Goal: Task Accomplishment & Management: Manage account settings

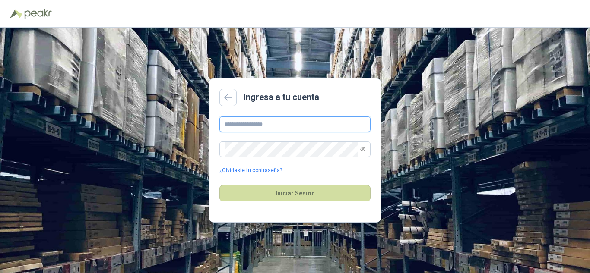
click at [251, 126] on input "text" at bounding box center [294, 125] width 151 height 16
type input "**********"
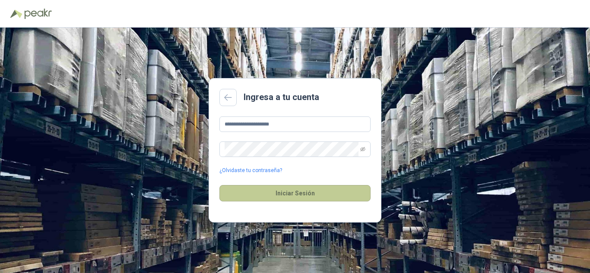
click at [327, 195] on button "Iniciar Sesión" at bounding box center [294, 193] width 151 height 16
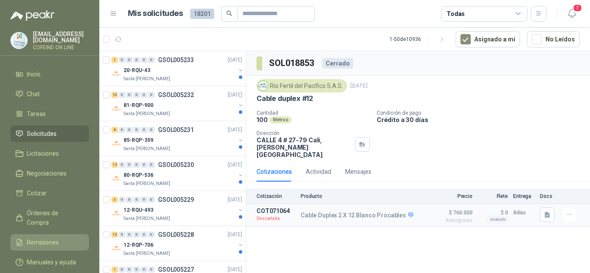
click at [38, 238] on span "Remisiones" at bounding box center [43, 243] width 32 height 10
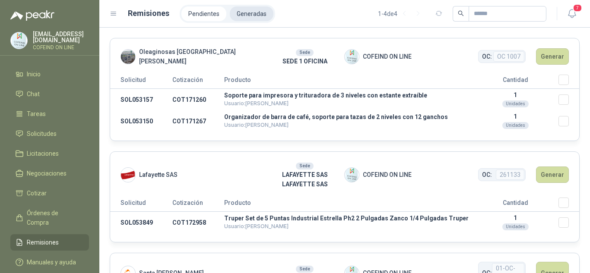
click at [246, 13] on li "Generadas" at bounding box center [252, 13] width 44 height 15
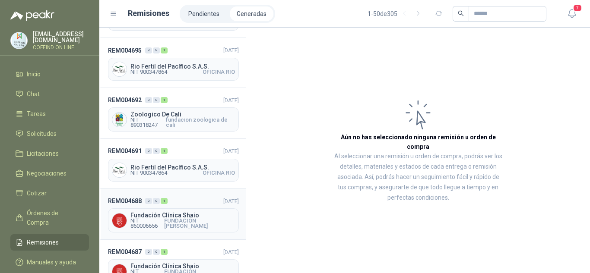
scroll to position [1577, 0]
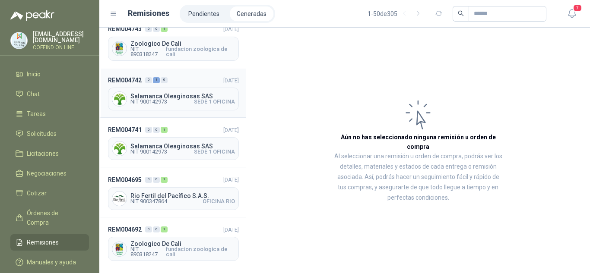
click at [150, 99] on span "NIT 900142973" at bounding box center [148, 101] width 37 height 5
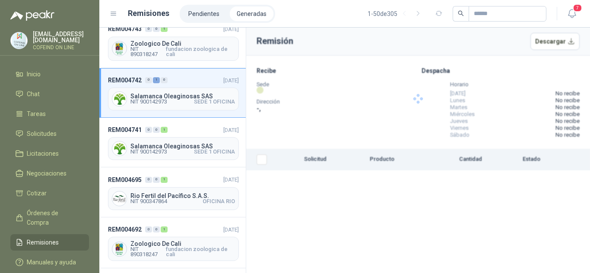
click at [165, 99] on span "NIT 900142973" at bounding box center [148, 101] width 37 height 5
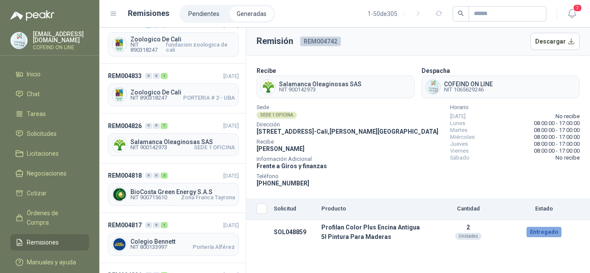
scroll to position [842, 0]
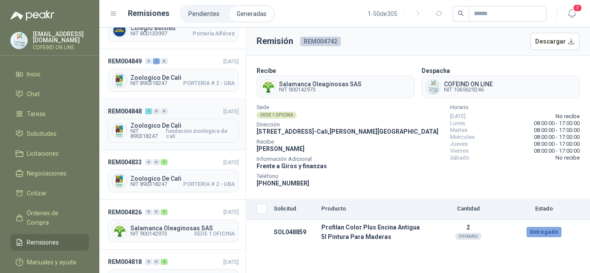
click at [151, 123] on span "Zoologico De Cali" at bounding box center [182, 126] width 105 height 6
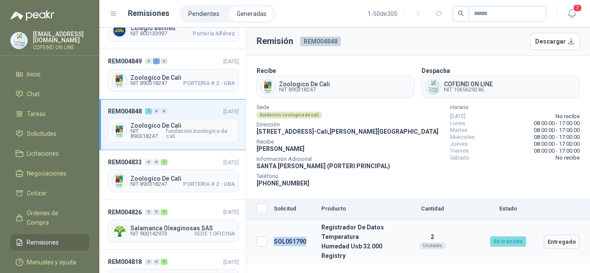
drag, startPoint x: 310, startPoint y: 238, endPoint x: 267, endPoint y: 230, distance: 43.1
click at [267, 230] on tr "SOL051790 Registrador De Datos Temperatura Humedad Usb 32.000 Registry 2 Unidad…" at bounding box center [418, 242] width 344 height 44
copy tr "SOL051790"
click at [485, 14] on input "text" at bounding box center [504, 13] width 60 height 15
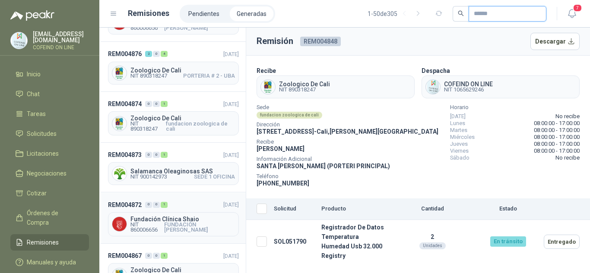
scroll to position [454, 0]
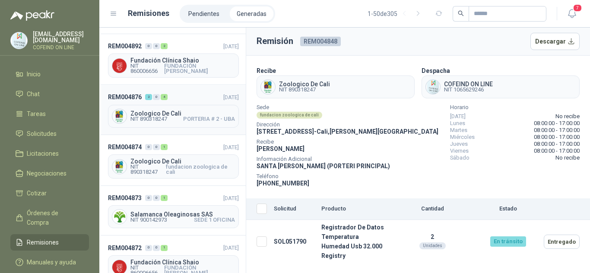
click at [173, 117] on span "NIT 890318247 PORTERIA # 2 - UBA" at bounding box center [182, 119] width 105 height 5
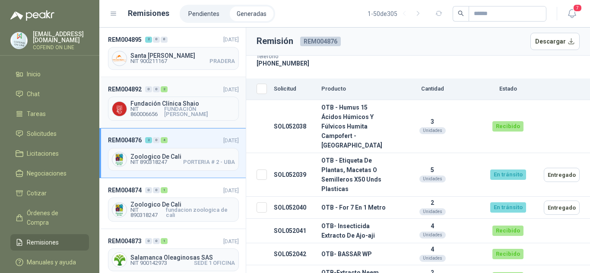
scroll to position [367, 0]
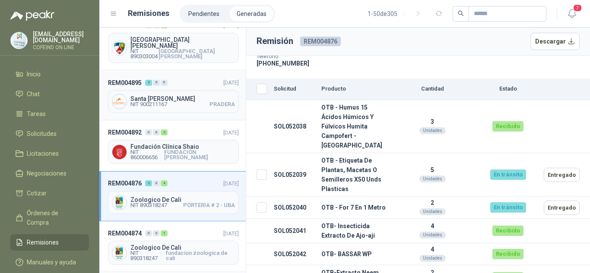
click at [153, 96] on span "Santa [PERSON_NAME]" at bounding box center [182, 99] width 105 height 6
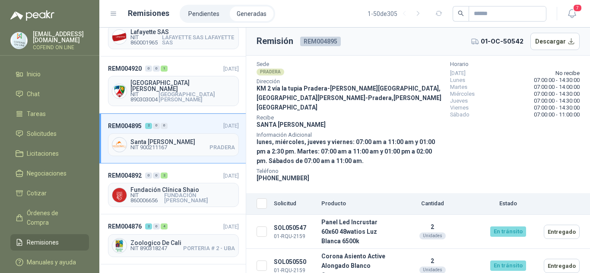
scroll to position [367, 0]
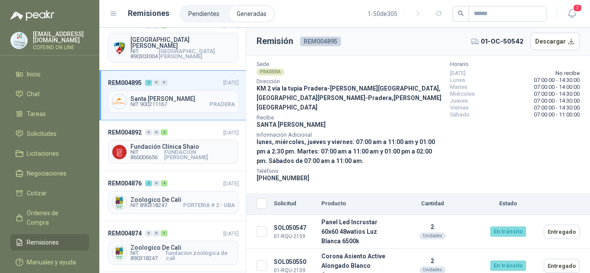
click at [154, 96] on div "Santa [PERSON_NAME] NIT 900211167 PRADERA" at bounding box center [182, 101] width 105 height 11
click at [172, 96] on span "Santa [PERSON_NAME]" at bounding box center [182, 99] width 105 height 6
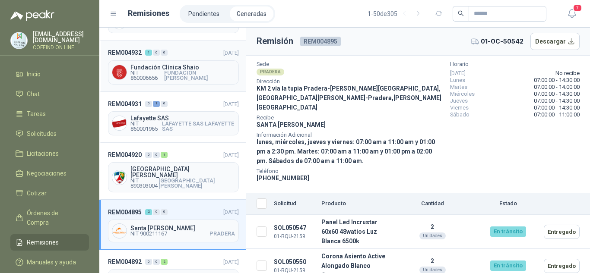
scroll to position [194, 0]
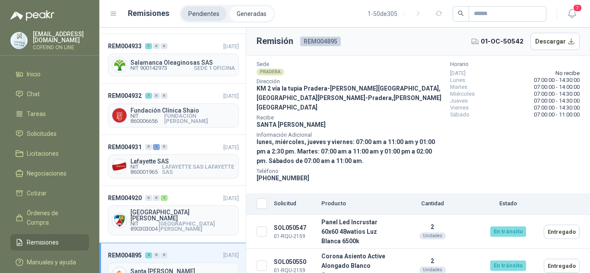
click at [206, 10] on li "Pendientes" at bounding box center [203, 13] width 45 height 15
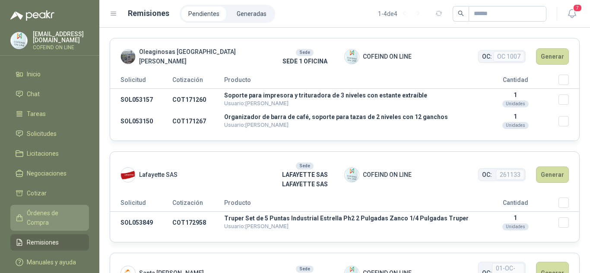
click at [47, 209] on span "Órdenes de Compra" at bounding box center [54, 218] width 54 height 19
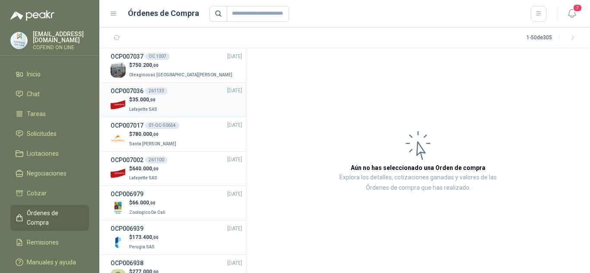
click at [136, 107] on span "Lafayette SAS" at bounding box center [143, 109] width 28 height 5
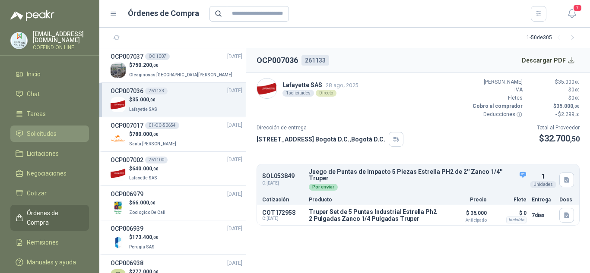
click at [44, 135] on span "Solicitudes" at bounding box center [42, 134] width 30 height 10
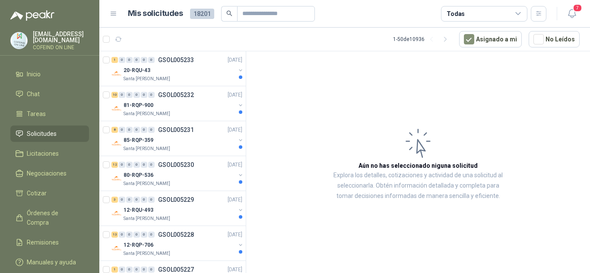
click at [462, 13] on div "Todas" at bounding box center [456, 14] width 18 height 10
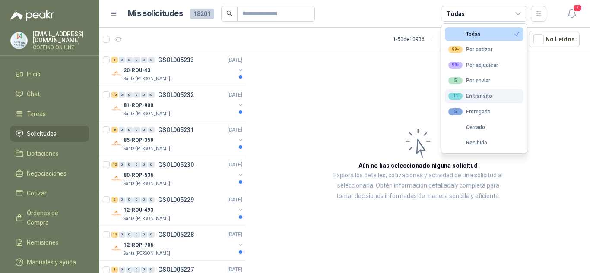
click at [486, 96] on div "11 En tránsito" at bounding box center [470, 96] width 44 height 7
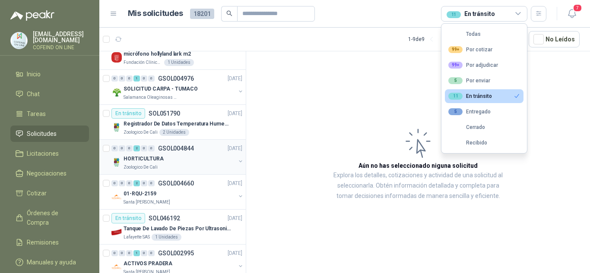
scroll to position [102, 0]
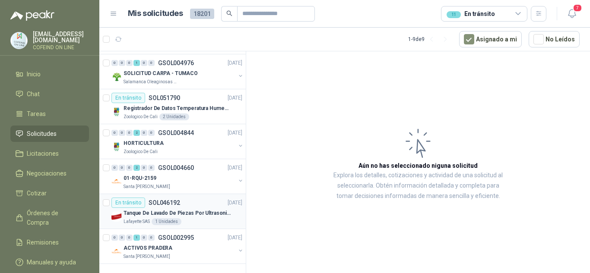
click at [122, 217] on div "Tanque [PERSON_NAME] De Piezas Por Ultrasonidos 2000ml CT80 Lafayette SAS 1 Uni…" at bounding box center [176, 216] width 131 height 17
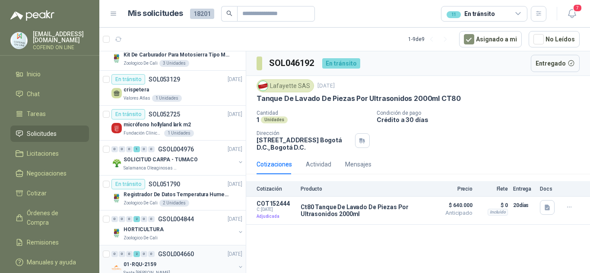
scroll to position [102, 0]
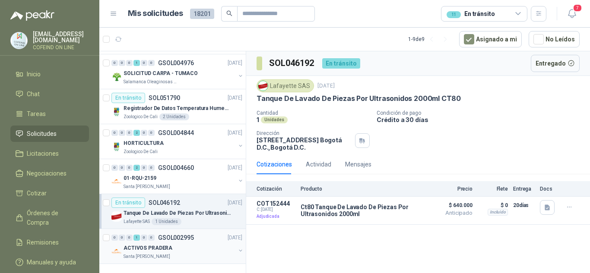
click at [158, 251] on p "ACTIVOS PRADERA" at bounding box center [148, 248] width 49 height 8
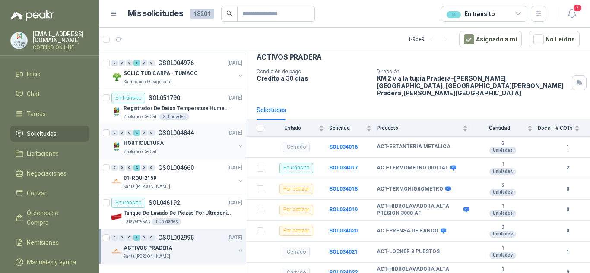
scroll to position [59, 0]
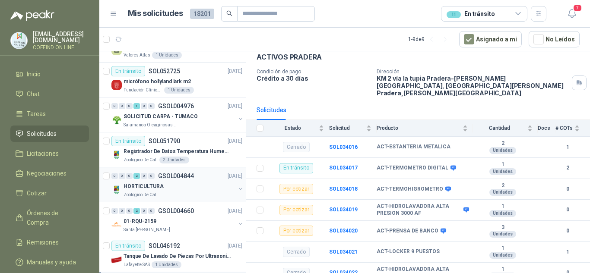
click at [148, 185] on p "HORTICULTURA" at bounding box center [144, 187] width 40 height 8
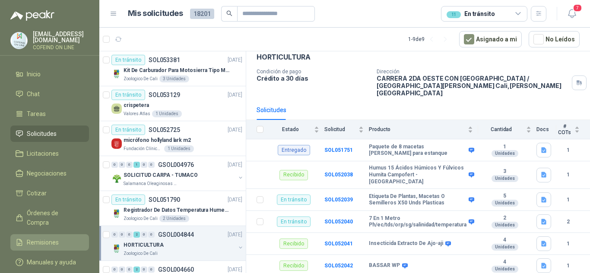
click at [51, 237] on link "Remisiones" at bounding box center [49, 243] width 79 height 16
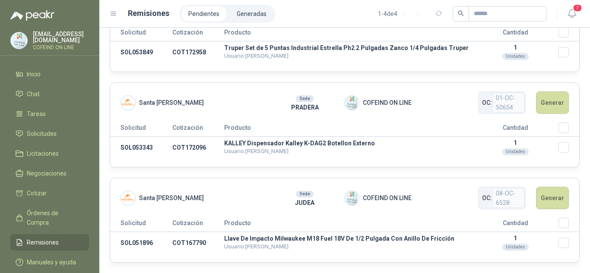
scroll to position [171, 0]
drag, startPoint x: 157, startPoint y: 245, endPoint x: 117, endPoint y: 242, distance: 39.5
click at [117, 242] on td "SOL051896" at bounding box center [141, 243] width 62 height 22
copy td "SOL051896"
drag, startPoint x: 155, startPoint y: 147, endPoint x: 113, endPoint y: 140, distance: 42.2
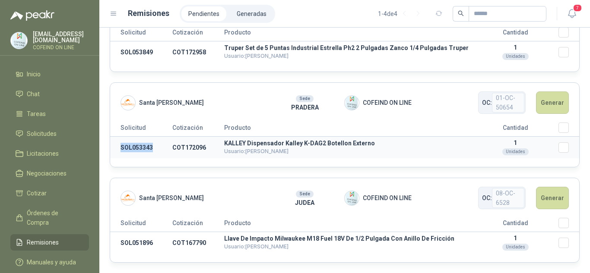
click at [113, 140] on td "SOL053343" at bounding box center [141, 148] width 62 height 22
copy td "SOL053343"
drag, startPoint x: 155, startPoint y: 247, endPoint x: 113, endPoint y: 244, distance: 41.5
click at [113, 244] on td "SOL051896" at bounding box center [141, 243] width 62 height 22
copy td "SOL051896"
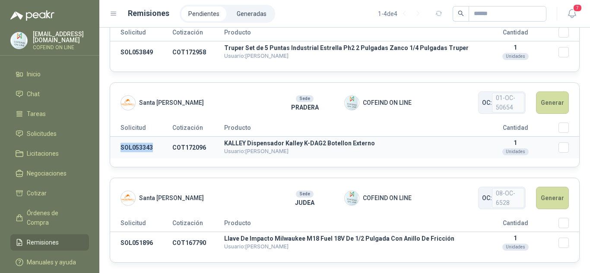
drag, startPoint x: 157, startPoint y: 146, endPoint x: 116, endPoint y: 142, distance: 41.6
click at [117, 143] on td "SOL053343" at bounding box center [141, 148] width 62 height 22
copy td "SOL053343"
click at [249, 15] on li "Generadas" at bounding box center [252, 13] width 44 height 15
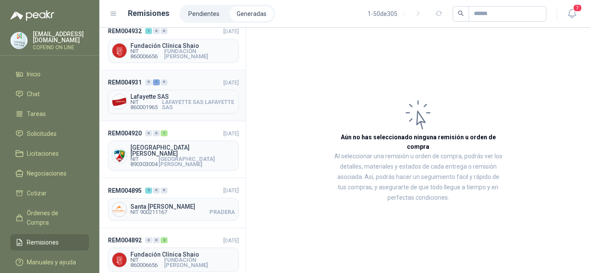
scroll to position [346, 0]
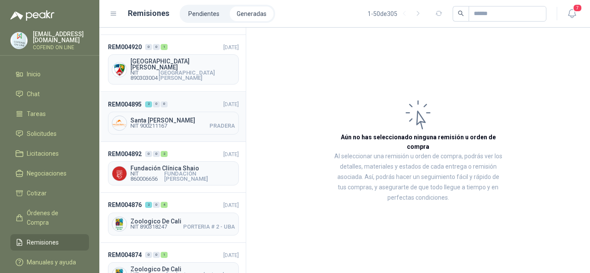
click at [140, 124] on span "NIT 900211167" at bounding box center [148, 126] width 37 height 5
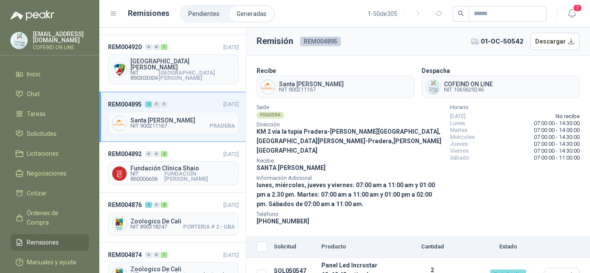
scroll to position [43, 0]
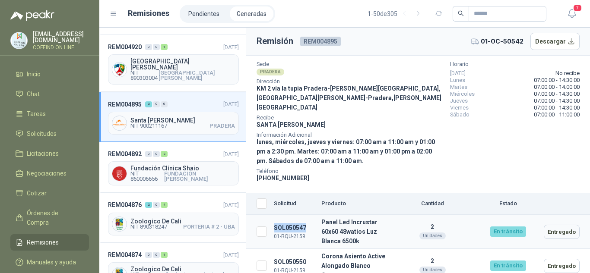
drag, startPoint x: 307, startPoint y: 217, endPoint x: 270, endPoint y: 213, distance: 37.4
click at [270, 215] on tr "SOL050547 01-RQU-2159 Panel Led Incrustar 60x60 48watios Luz Blanca 6500k 2 Uni…" at bounding box center [418, 232] width 344 height 34
copy tr "SOL050547"
click at [44, 209] on span "Órdenes de Compra" at bounding box center [54, 218] width 54 height 19
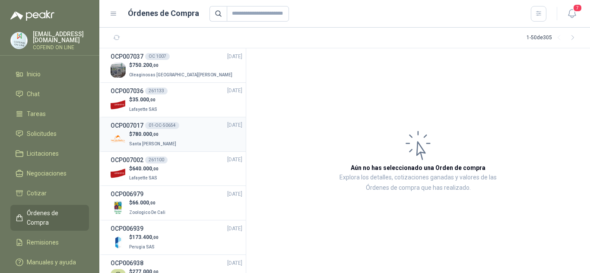
click at [141, 143] on span "Santa [PERSON_NAME]" at bounding box center [152, 144] width 47 height 5
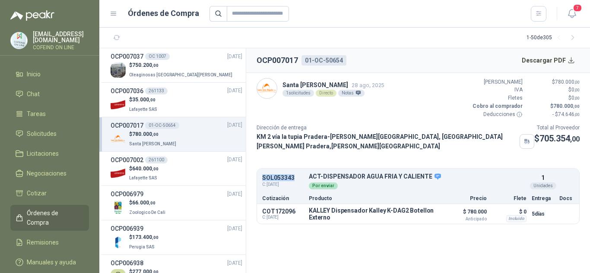
drag, startPoint x: 294, startPoint y: 174, endPoint x: 259, endPoint y: 171, distance: 35.1
click at [259, 171] on div "SOL053343 C: [DATE] ACT-DISPENSADOR AGUA FRIA Y CALIENTE Detalles Por enviar 1 …" at bounding box center [418, 182] width 322 height 22
copy p "SOL053343"
click at [409, 210] on button "Detalles" at bounding box center [418, 215] width 41 height 12
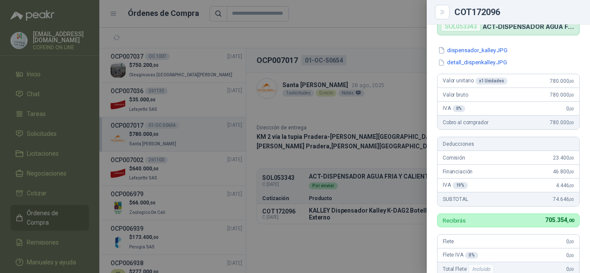
scroll to position [16, 0]
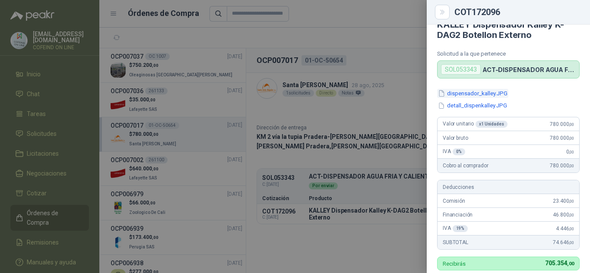
click at [463, 94] on button "dispensador_kalley.JPG" at bounding box center [472, 93] width 71 height 9
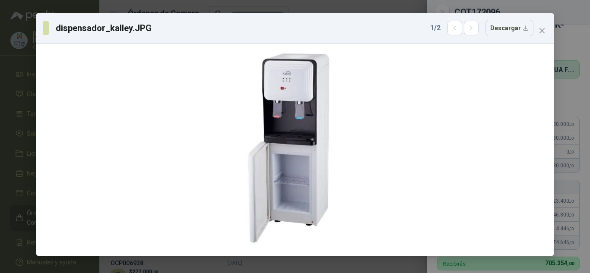
click at [546, 29] on span "Close" at bounding box center [542, 30] width 14 height 7
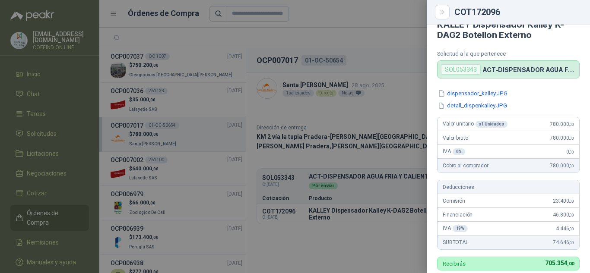
scroll to position [59, 0]
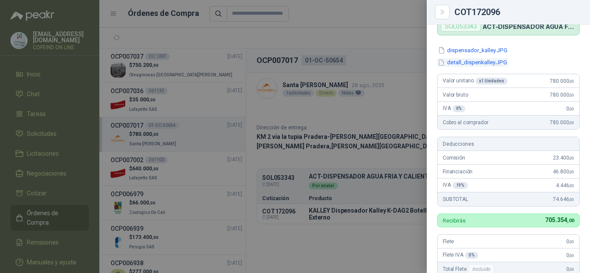
click at [462, 62] on button "detall_dispenkalley.JPG" at bounding box center [472, 62] width 71 height 9
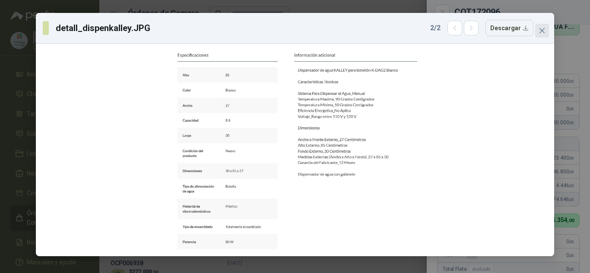
click at [541, 33] on icon "close" at bounding box center [542, 30] width 7 height 7
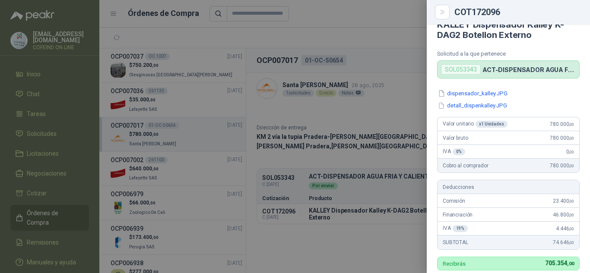
click at [392, 117] on div at bounding box center [295, 136] width 590 height 273
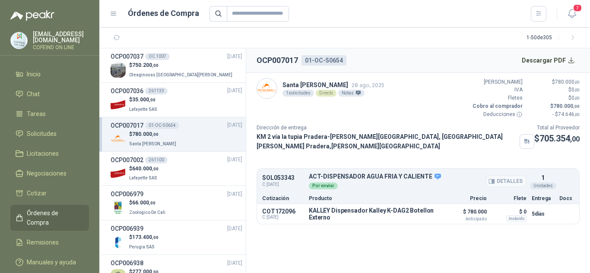
click at [321, 183] on div "Por enviar" at bounding box center [323, 186] width 29 height 7
click at [283, 181] on span "C: [DATE]" at bounding box center [282, 184] width 41 height 7
click at [272, 171] on div "SOL053343 C: [DATE] ACT-DISPENSADOR AGUA FRIA Y CALIENTE Detalles Por enviar 1 …" at bounding box center [418, 182] width 322 height 22
click at [435, 182] on div "Por enviar" at bounding box center [418, 186] width 218 height 10
click at [376, 175] on p "ACT-DISPENSADOR AGUA FRIA Y CALIENTE" at bounding box center [418, 177] width 218 height 8
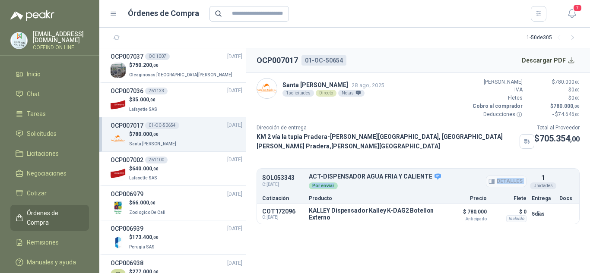
click at [360, 176] on div "ACT-DISPENSADOR AGUA FRIA Y CALIENTE Detalles Por enviar" at bounding box center [418, 181] width 218 height 17
click at [422, 181] on div "Por enviar" at bounding box center [418, 186] width 218 height 10
click at [505, 176] on button "Detalles" at bounding box center [506, 182] width 41 height 12
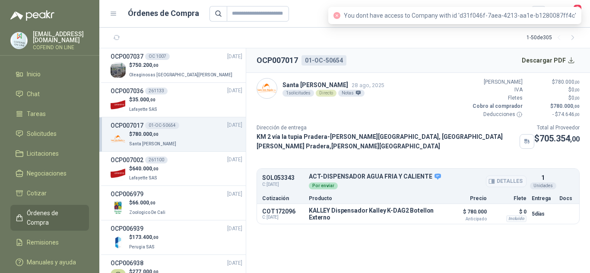
click at [501, 176] on button "Detalles" at bounding box center [506, 182] width 41 height 12
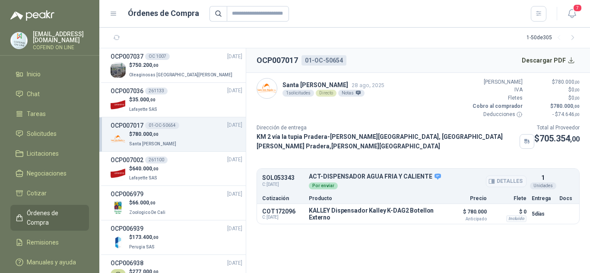
click at [504, 180] on button "Detalles" at bounding box center [506, 182] width 41 height 12
click at [504, 179] on button "Detalles" at bounding box center [506, 182] width 41 height 12
click at [422, 213] on button "Detalles" at bounding box center [418, 215] width 41 height 12
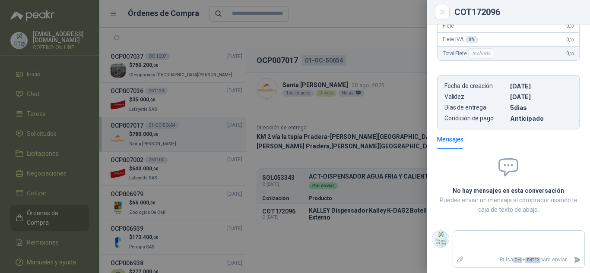
drag, startPoint x: 409, startPoint y: 206, endPoint x: 363, endPoint y: 234, distance: 53.9
click at [363, 234] on div at bounding box center [295, 136] width 590 height 273
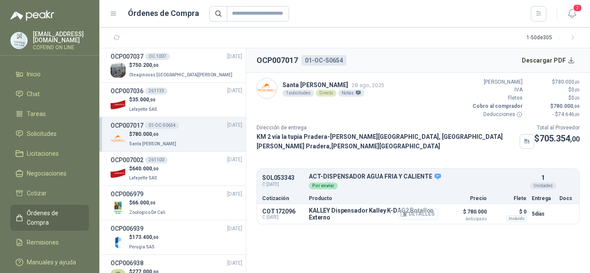
click at [422, 213] on button "Detalles" at bounding box center [418, 215] width 41 height 12
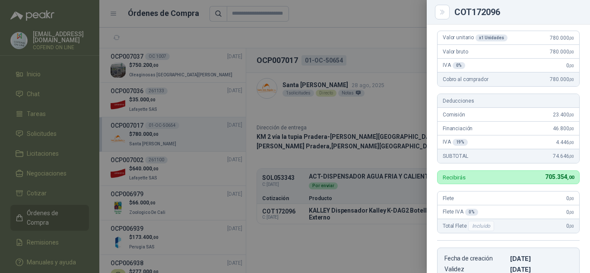
scroll to position [0, 0]
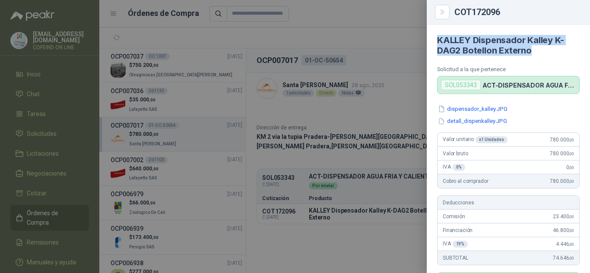
drag, startPoint x: 531, startPoint y: 55, endPoint x: 435, endPoint y: 30, distance: 98.6
click at [435, 30] on article "[PERSON_NAME] Dispensador [PERSON_NAME] K-DAG2 Botellon Externo Solicitud a la …" at bounding box center [508, 60] width 163 height 70
copy h4 "KALLEY Dispensador Kalley K-DAG2 Botellon Externo"
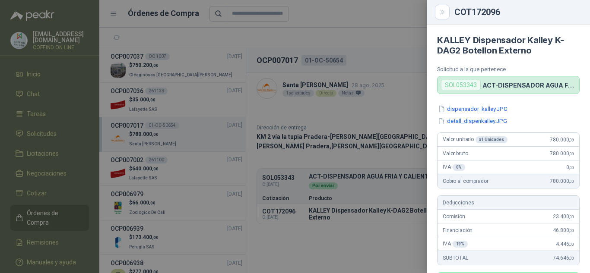
click at [344, 108] on div at bounding box center [295, 136] width 590 height 273
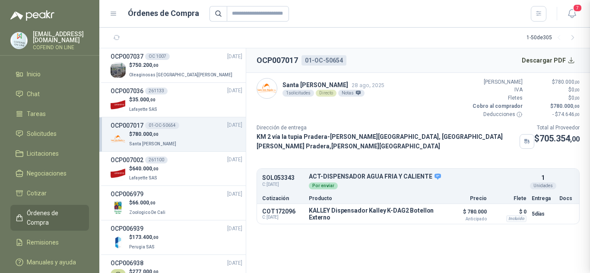
scroll to position [275, 0]
drag, startPoint x: 289, startPoint y: 172, endPoint x: 248, endPoint y: 168, distance: 40.4
click at [248, 168] on article "Santa [PERSON_NAME] [DATE] 1 solicitudes Directo Notas Valor Bruto $ 780.000 ,0…" at bounding box center [418, 151] width 344 height 157
copy p "SOL053343"
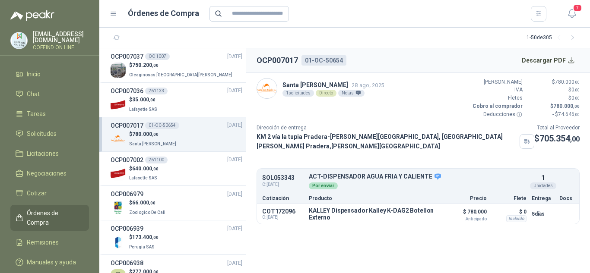
click at [327, 228] on section "OCP007017 01-OC-50654 Descargar PDF Santa [PERSON_NAME] [DATE] 1 solicitudes Di…" at bounding box center [418, 160] width 344 height 225
click at [51, 238] on span "Remisiones" at bounding box center [43, 243] width 32 height 10
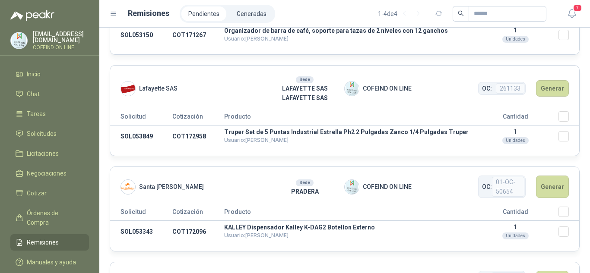
scroll to position [171, 0]
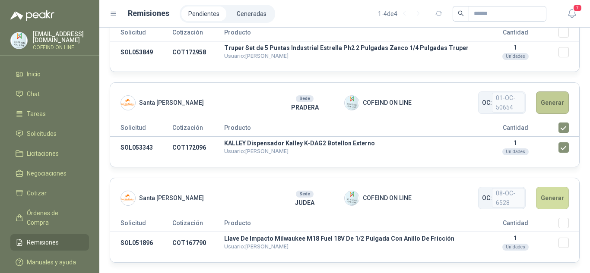
click at [542, 95] on button "Generar" at bounding box center [552, 103] width 33 height 22
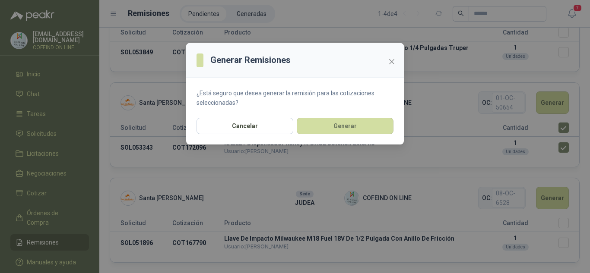
click at [331, 151] on div "Generar Remisiones ¿Está seguro que desea generar la remisión para las cotizaci…" at bounding box center [295, 136] width 590 height 273
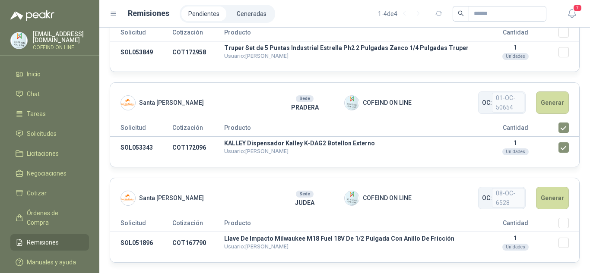
click at [555, 105] on button "Generar" at bounding box center [552, 103] width 33 height 22
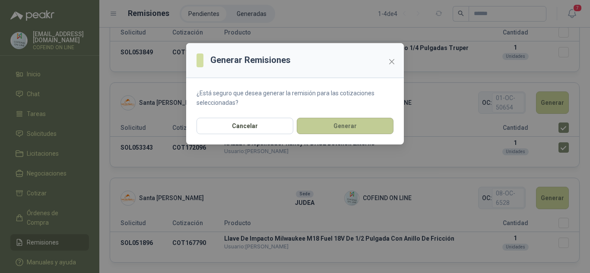
click at [348, 129] on button "Generar" at bounding box center [345, 126] width 97 height 16
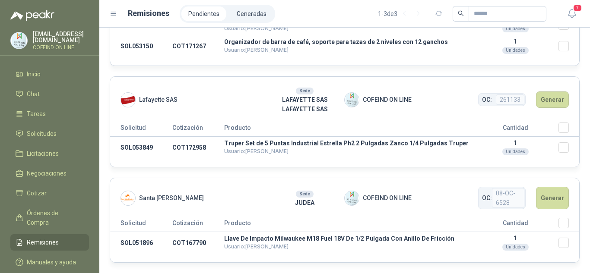
scroll to position [75, 0]
drag, startPoint x: 131, startPoint y: 240, endPoint x: 114, endPoint y: 238, distance: 17.4
click at [114, 238] on td "SOL051896" at bounding box center [141, 243] width 62 height 22
click at [541, 201] on button "Generar" at bounding box center [552, 198] width 33 height 22
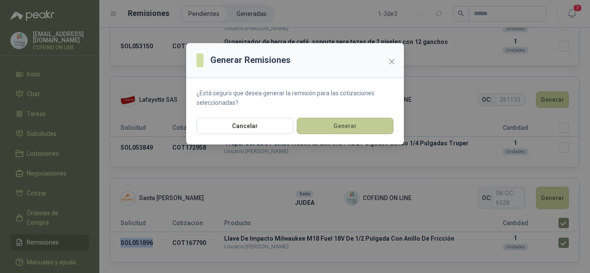
click at [346, 129] on button "Generar" at bounding box center [345, 126] width 97 height 16
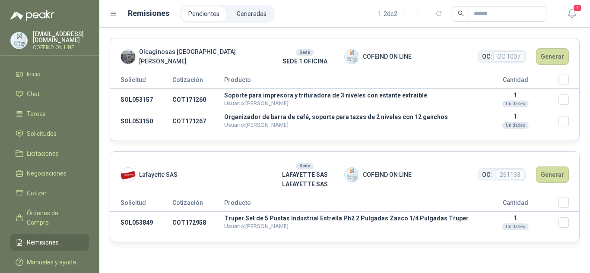
scroll to position [0, 0]
click at [250, 13] on li "Generadas" at bounding box center [252, 13] width 44 height 15
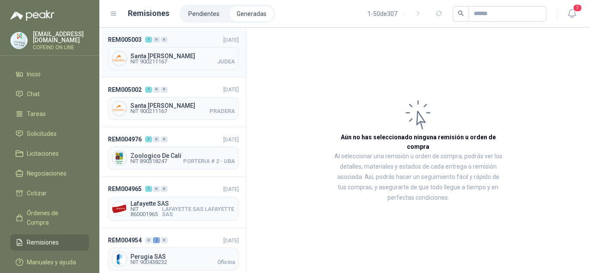
click at [149, 66] on div "Santa [PERSON_NAME] NIT 900211167 JUDEA" at bounding box center [173, 58] width 131 height 23
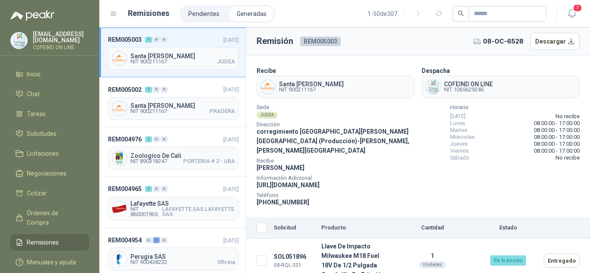
drag, startPoint x: 379, startPoint y: 174, endPoint x: 256, endPoint y: 178, distance: 123.2
click at [252, 180] on section "Recibe [GEOGRAPHIC_DATA][PERSON_NAME] NIT 900211167 Despacha COFEIND ON LINE NI…" at bounding box center [418, 137] width 344 height 162
drag, startPoint x: 403, startPoint y: 134, endPoint x: 340, endPoint y: 129, distance: 64.1
click at [340, 129] on span "corregimiento [GEOGRAPHIC_DATA][PERSON_NAME][GEOGRAPHIC_DATA] (Producción) - [G…" at bounding box center [333, 141] width 153 height 26
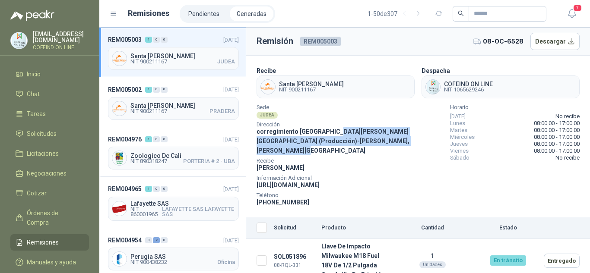
drag, startPoint x: 333, startPoint y: 130, endPoint x: 413, endPoint y: 137, distance: 79.8
click at [413, 137] on div "Dirección corregimiento [GEOGRAPHIC_DATA][PERSON_NAME][GEOGRAPHIC_DATA] (Produc…" at bounding box center [350, 139] width 187 height 33
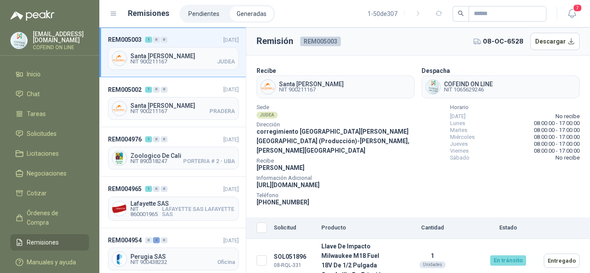
click at [402, 159] on div "Recibe [PERSON_NAME]" at bounding box center [350, 166] width 187 height 14
drag, startPoint x: 312, startPoint y: 249, endPoint x: 265, endPoint y: 241, distance: 47.3
click at [270, 246] on tr "SOL051896 08-RQL-331 Llave De Impacto Milwaukee M18 Fuel 18V De 1/2 Pulgada Con…" at bounding box center [418, 261] width 344 height 44
click at [41, 131] on span "Solicitudes" at bounding box center [42, 134] width 30 height 10
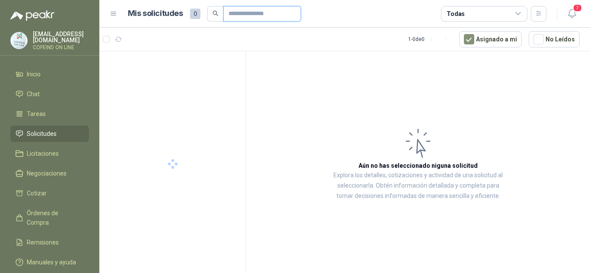
click at [239, 8] on input "text" at bounding box center [258, 13] width 60 height 15
paste input "*********"
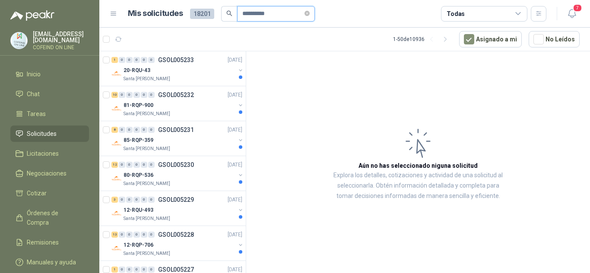
click at [254, 13] on input "*********" at bounding box center [272, 13] width 60 height 15
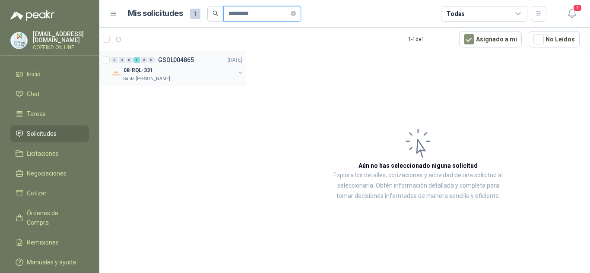
type input "*********"
click at [154, 78] on p "Santa [PERSON_NAME]" at bounding box center [147, 79] width 47 height 7
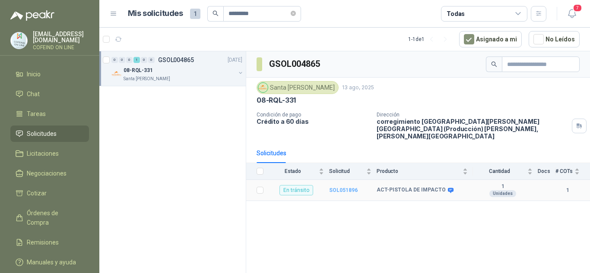
click at [338, 187] on b "SOL051896" at bounding box center [343, 190] width 29 height 6
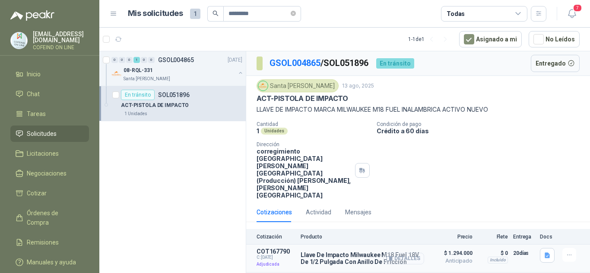
click at [408, 253] on button "Detalles" at bounding box center [404, 259] width 41 height 12
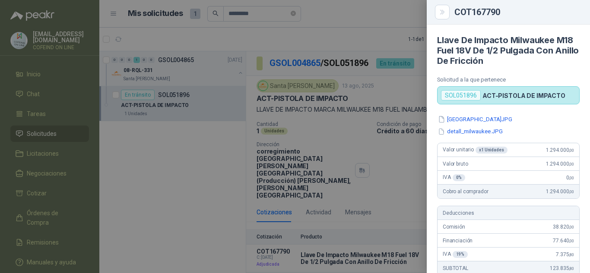
click at [398, 168] on div at bounding box center [295, 136] width 590 height 273
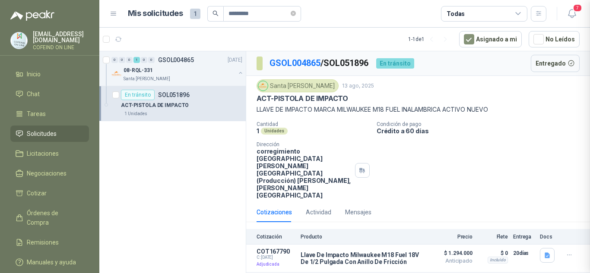
scroll to position [273, 0]
click at [404, 253] on button "Detalles" at bounding box center [404, 259] width 41 height 12
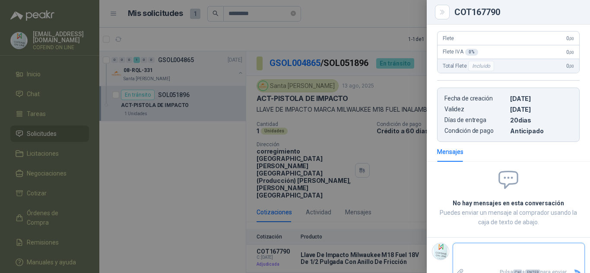
click at [476, 245] on textarea at bounding box center [518, 255] width 131 height 20
type textarea "*"
type textarea "**"
type textarea "***"
type textarea "****"
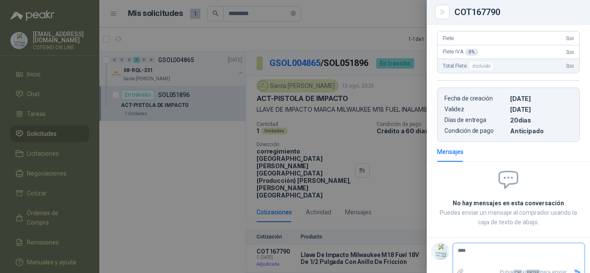
type textarea "*****"
type textarea "******"
type textarea "*******"
type textarea "********"
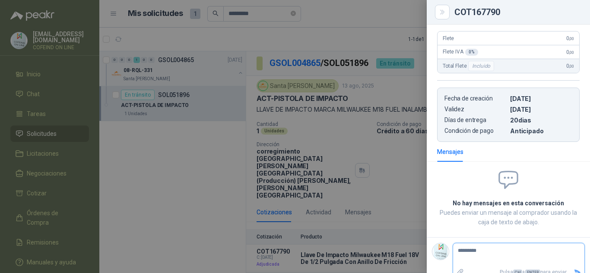
type textarea "********"
type textarea "*******"
type textarea "******"
type textarea "*****"
type textarea "****"
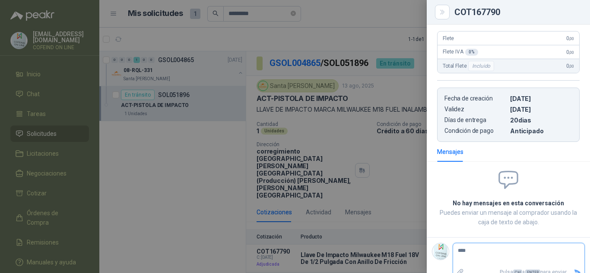
type textarea "***"
type textarea "****"
type textarea "*****"
type textarea "******"
type textarea "*******"
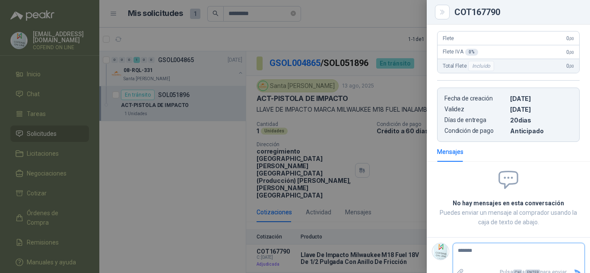
type textarea "*******"
type textarea "*********"
type textarea "**********"
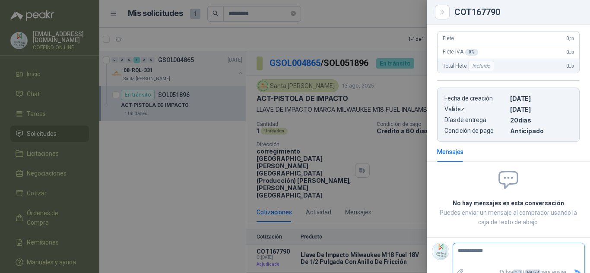
type textarea "**********"
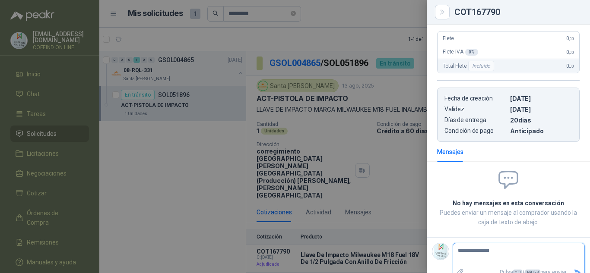
type textarea "**********"
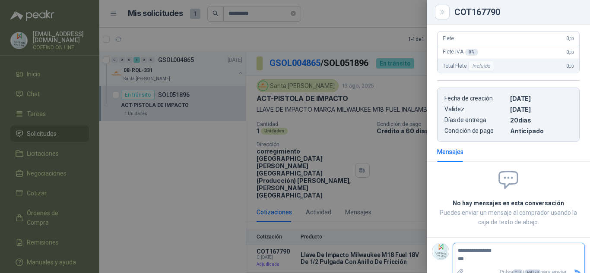
type textarea "**********"
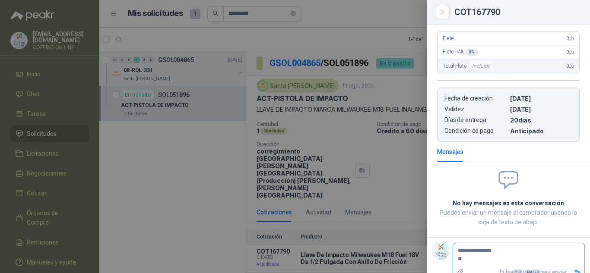
type textarea "**********"
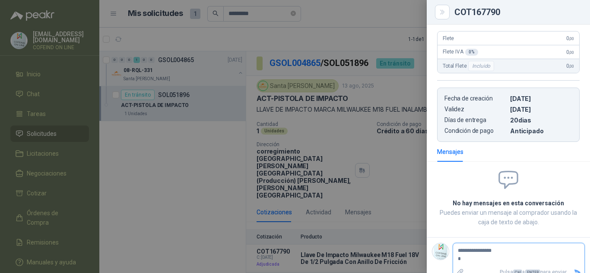
type textarea "**********"
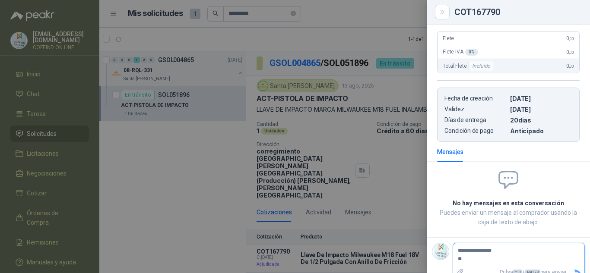
type textarea "**********"
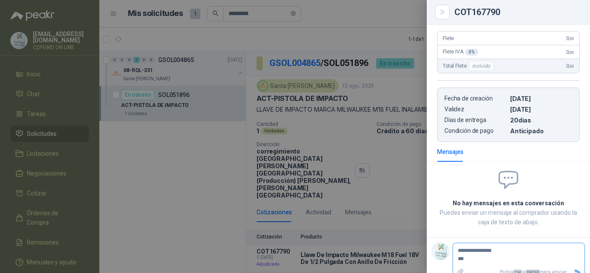
type textarea "**********"
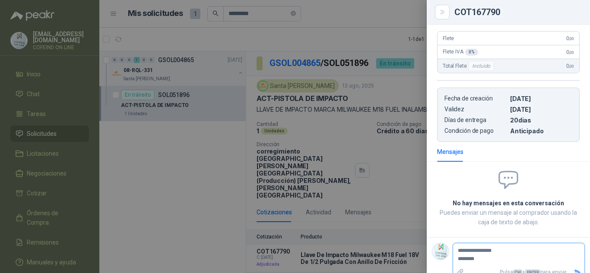
type textarea "**********"
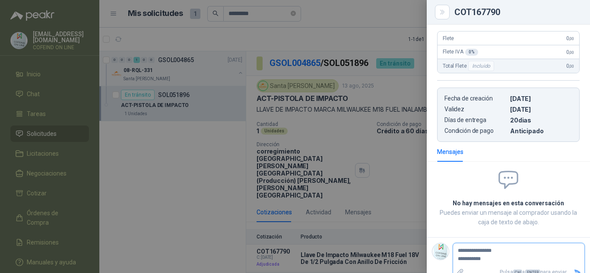
type textarea "**********"
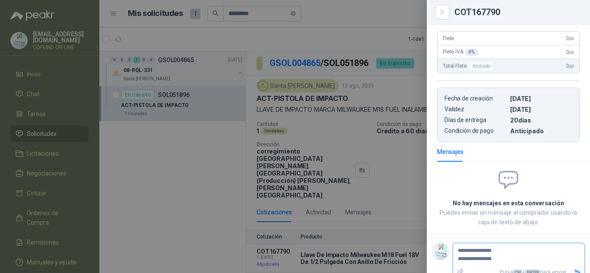
type textarea "**********"
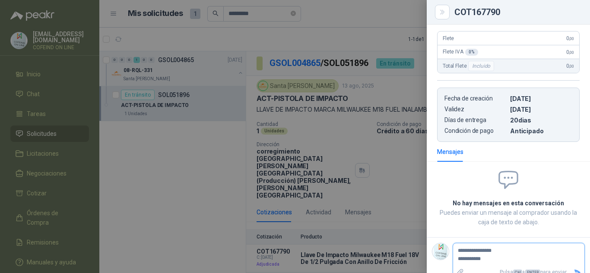
type textarea "**********"
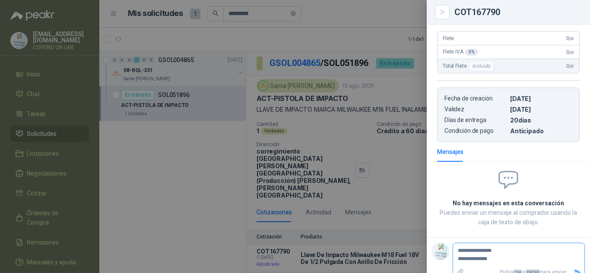
type textarea "**********"
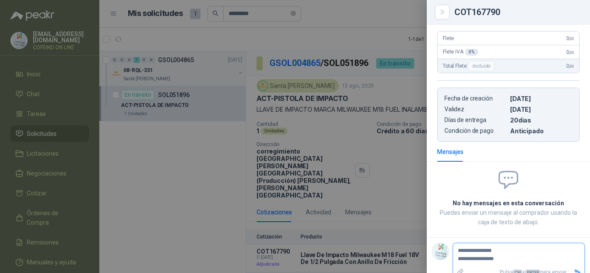
type textarea "**********"
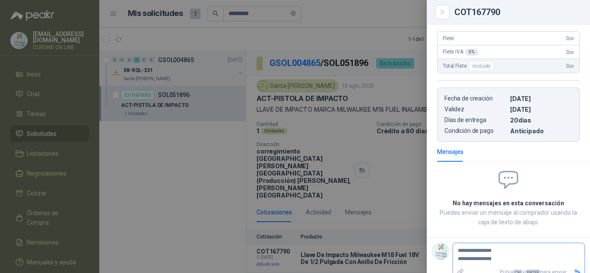
type textarea "**********"
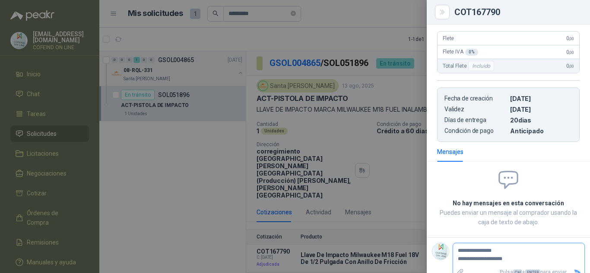
type textarea "**********"
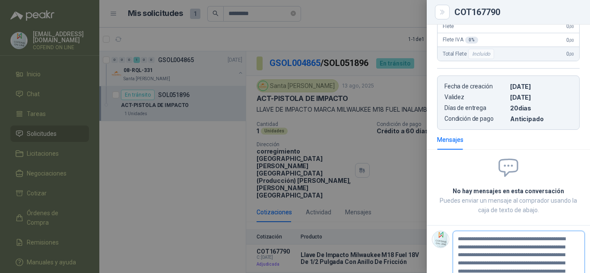
scroll to position [0, 0]
click at [523, 242] on textarea "**********" at bounding box center [515, 259] width 124 height 53
click at [492, 270] on textarea "**********" at bounding box center [515, 259] width 124 height 53
click at [519, 261] on textarea "**********" at bounding box center [515, 259] width 124 height 53
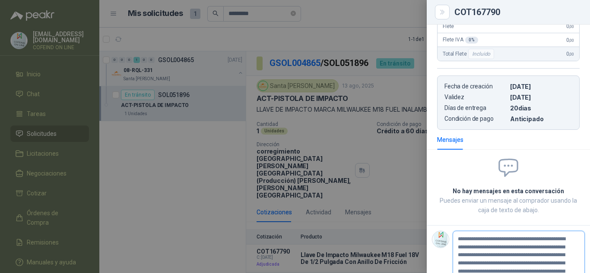
click at [521, 260] on textarea "**********" at bounding box center [515, 259] width 124 height 53
click at [522, 259] on textarea "**********" at bounding box center [515, 259] width 124 height 53
click at [495, 270] on textarea "**********" at bounding box center [515, 259] width 124 height 53
click at [466, 233] on textarea "**********" at bounding box center [515, 259] width 124 height 53
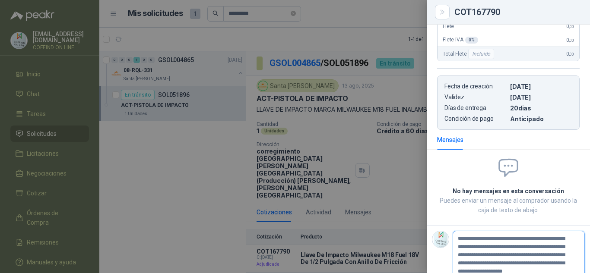
click at [506, 265] on textarea "**********" at bounding box center [515, 259] width 124 height 53
click at [498, 233] on textarea "**********" at bounding box center [515, 259] width 124 height 53
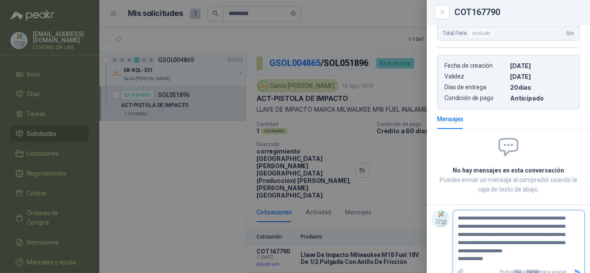
click at [497, 250] on textarea "**********" at bounding box center [515, 239] width 124 height 53
click at [542, 241] on textarea "**********" at bounding box center [515, 239] width 124 height 53
click at [574, 270] on icon "Enviar" at bounding box center [577, 273] width 6 height 6
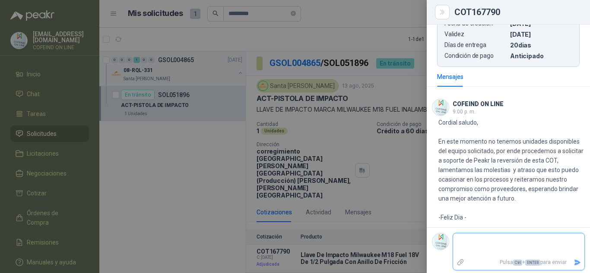
scroll to position [338, 0]
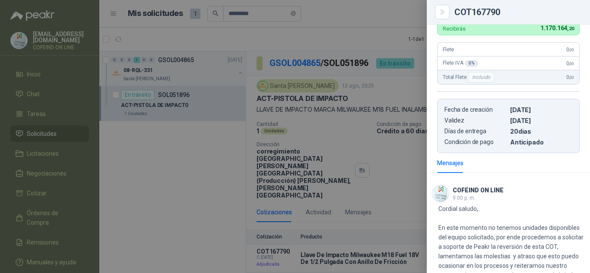
click at [206, 159] on div at bounding box center [295, 136] width 590 height 273
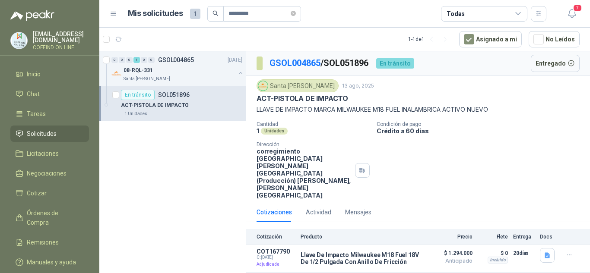
click at [46, 137] on link "Solicitudes" at bounding box center [49, 134] width 79 height 16
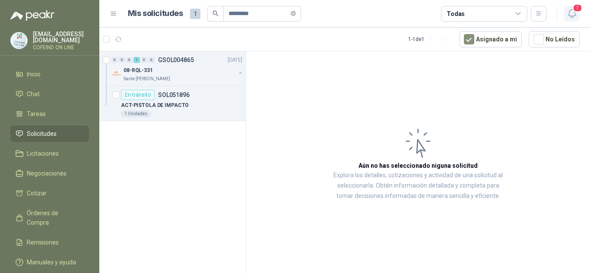
click at [574, 16] on icon "button" at bounding box center [572, 13] width 11 height 11
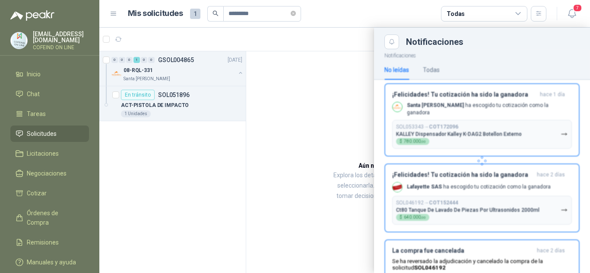
scroll to position [353, 0]
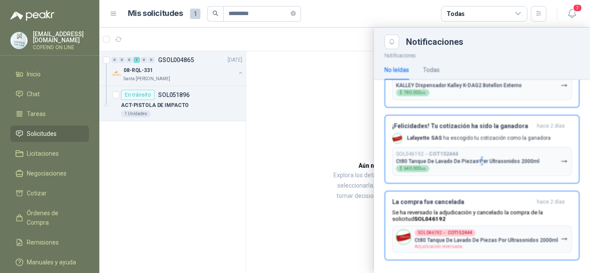
click at [488, 238] on p "Ct80 Tanque De Lavado De Piezas Por Ultrasonidos 2000ml" at bounding box center [486, 241] width 143 height 6
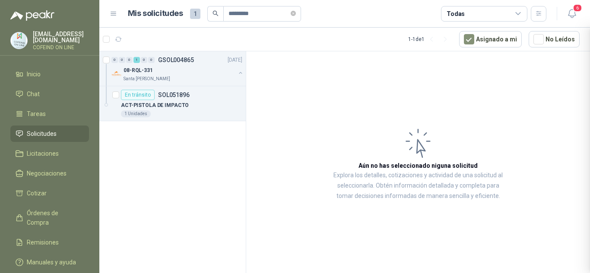
scroll to position [274, 0]
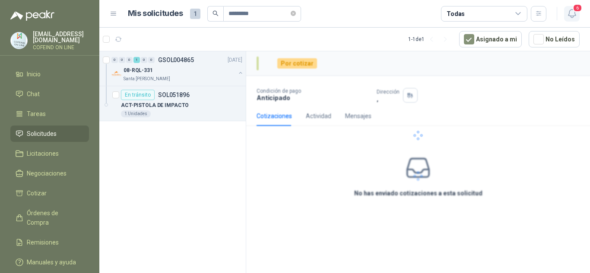
click at [572, 10] on icon "button" at bounding box center [572, 13] width 11 height 11
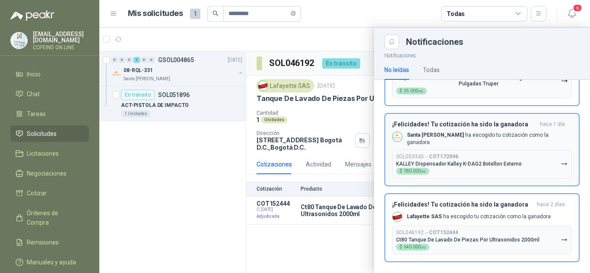
click at [467, 237] on p "Ct80 Tanque De Lavado De Piezas Por Ultrasonidos 2000ml" at bounding box center [467, 240] width 143 height 6
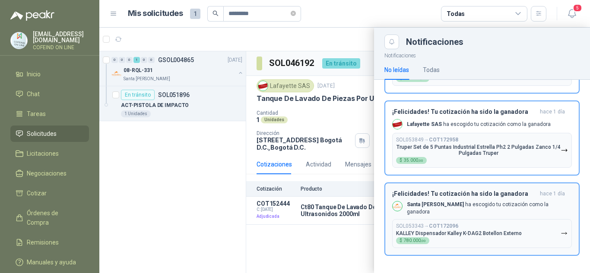
scroll to position [199, 0]
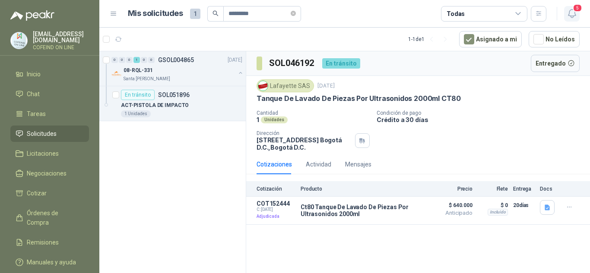
click at [578, 14] on button "5" at bounding box center [572, 14] width 16 height 16
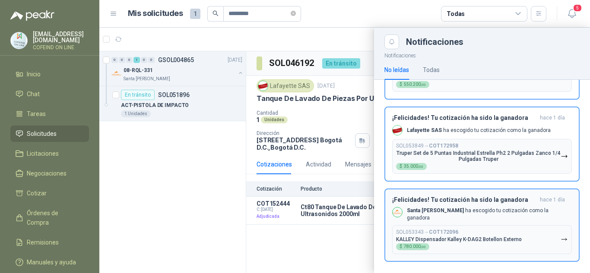
click at [444, 237] on p "KALLEY Dispensador Kalley K-DAG2 Botellon Externo" at bounding box center [459, 240] width 126 height 6
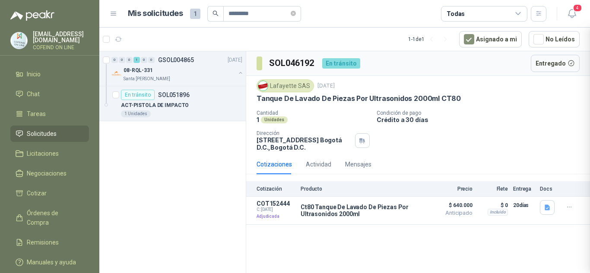
scroll to position [123, 0]
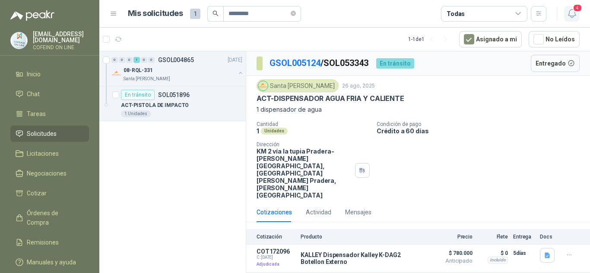
click at [568, 16] on icon "button" at bounding box center [572, 13] width 11 height 11
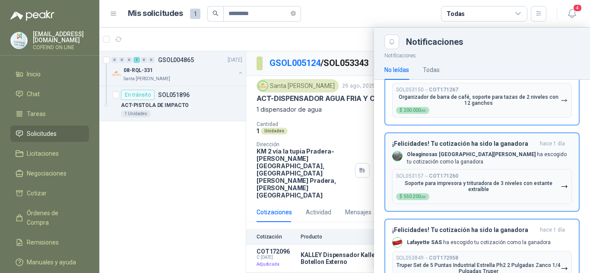
scroll to position [123, 0]
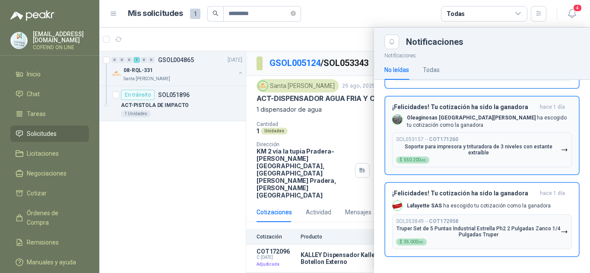
click at [444, 228] on p "Truper Set de 5 Puntas Industrial Estrella Ph2 2 Pulgadas Zanco 1/4 Pulgadas Tr…" at bounding box center [478, 232] width 165 height 12
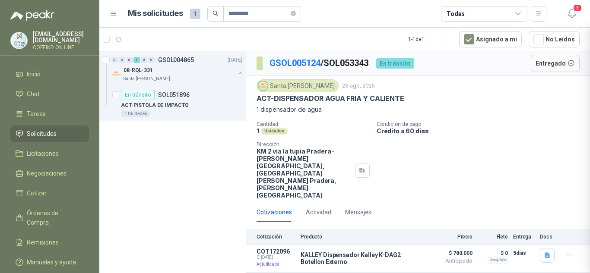
scroll to position [41, 0]
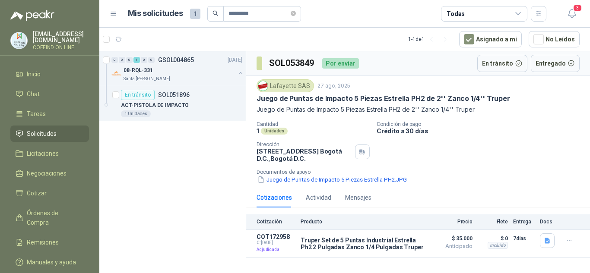
click at [473, 139] on div "Cantidad 1 Unidades Condición de pago Crédito a 30 días Dirección [STREET_ADDRE…" at bounding box center [418, 152] width 323 height 63
click at [409, 245] on button "Detalles" at bounding box center [404, 244] width 41 height 12
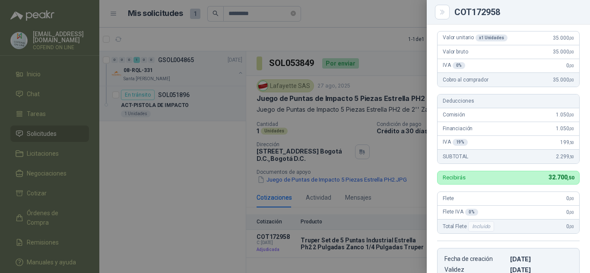
scroll to position [13, 0]
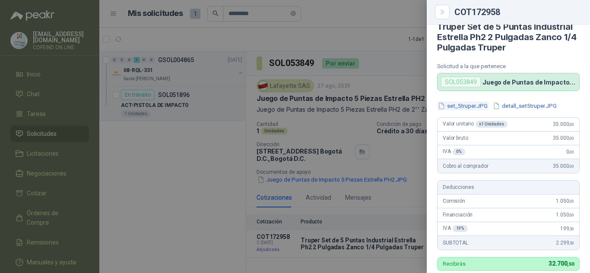
click at [470, 107] on button "set_5truper.JPG" at bounding box center [462, 106] width 51 height 9
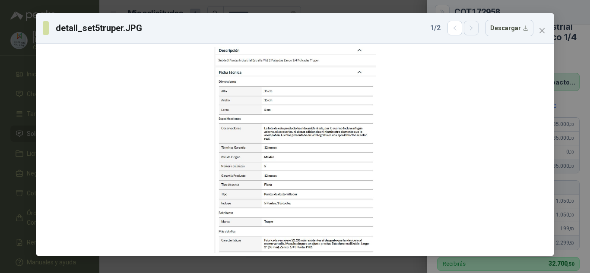
click at [475, 29] on icon "button" at bounding box center [471, 28] width 7 height 7
click at [459, 27] on icon "button" at bounding box center [454, 28] width 7 height 7
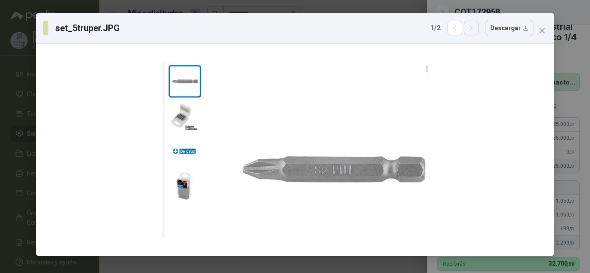
click at [478, 28] on button "button" at bounding box center [471, 28] width 15 height 15
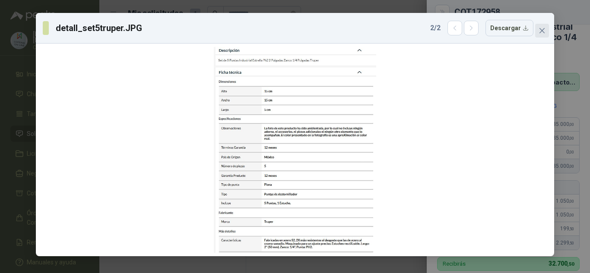
click at [542, 30] on icon "close" at bounding box center [542, 30] width 7 height 7
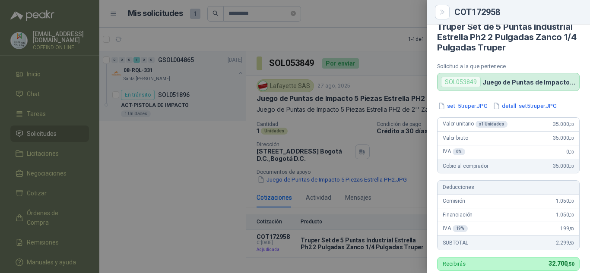
scroll to position [0, 0]
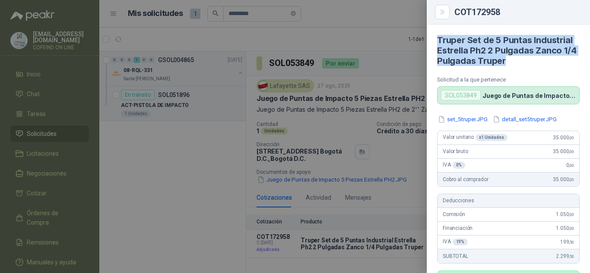
drag, startPoint x: 524, startPoint y: 60, endPoint x: 434, endPoint y: 36, distance: 92.6
click at [434, 36] on article "Truper Set de 5 Puntas Industrial Estrella Ph2 2 Pulgadas Zanco 1/4 Pulgadas Tr…" at bounding box center [508, 65] width 163 height 80
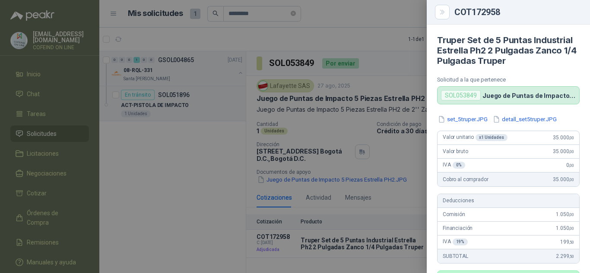
click at [405, 161] on div at bounding box center [295, 136] width 590 height 273
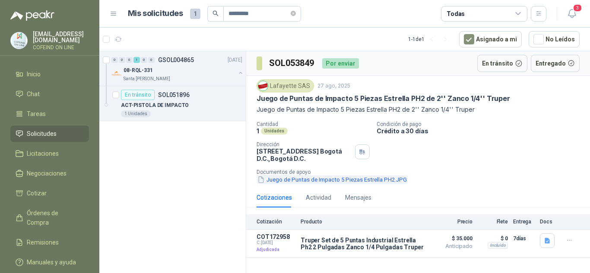
click at [369, 181] on button "Juego de Puntas de Impacto 5 Piezas Estrella PH2.JPG" at bounding box center [332, 179] width 151 height 9
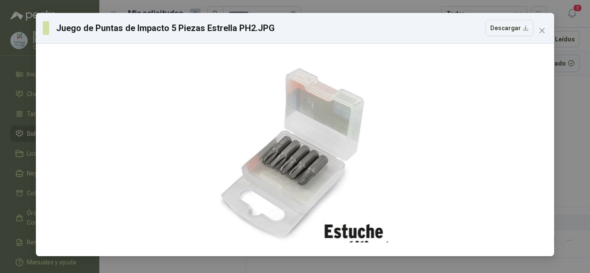
click at [546, 33] on span "Close" at bounding box center [542, 30] width 14 height 7
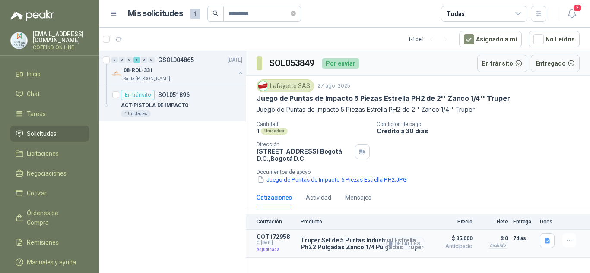
click at [407, 239] on button "Detalles" at bounding box center [404, 244] width 41 height 12
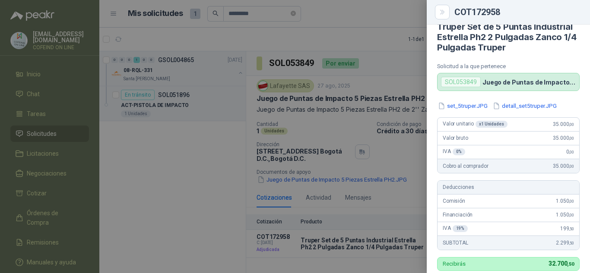
scroll to position [0, 0]
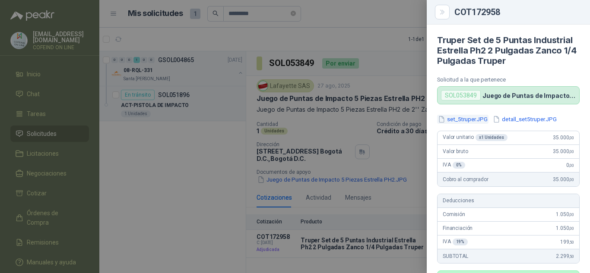
click at [461, 117] on button "set_5truper.JPG" at bounding box center [462, 119] width 51 height 9
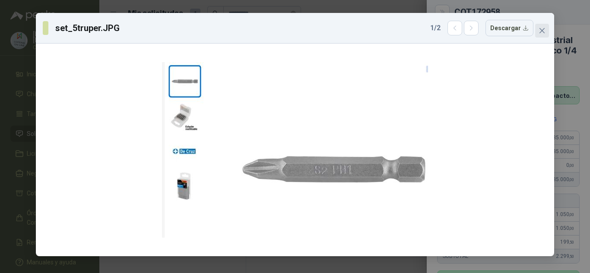
click at [544, 32] on icon "close" at bounding box center [542, 30] width 7 height 7
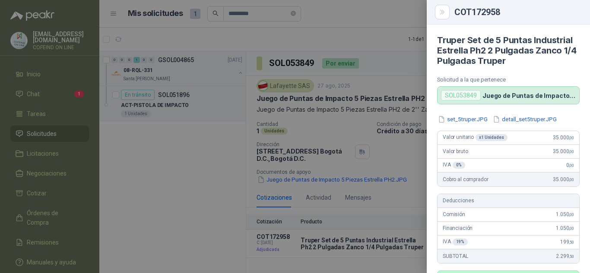
click at [325, 130] on div at bounding box center [295, 136] width 590 height 273
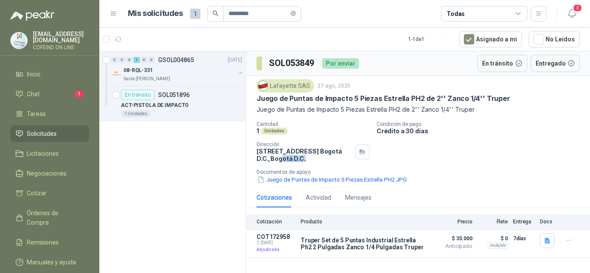
drag, startPoint x: 292, startPoint y: 161, endPoint x: 258, endPoint y: 130, distance: 45.9
click at [267, 157] on p "[STREET_ADDRESS] , [GEOGRAPHIC_DATA] D.C." at bounding box center [304, 155] width 95 height 15
drag, startPoint x: 306, startPoint y: 86, endPoint x: 298, endPoint y: 82, distance: 9.5
click at [270, 91] on div "Lafayette SAS" at bounding box center [285, 85] width 57 height 13
click at [308, 85] on div "Lafayette SAS" at bounding box center [285, 85] width 57 height 13
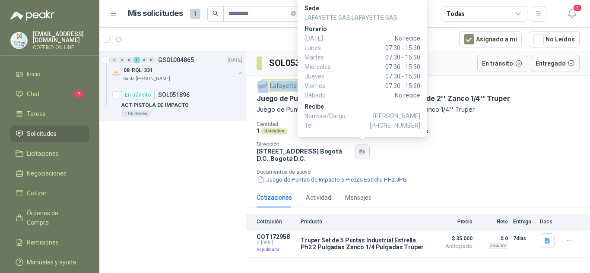
click at [361, 152] on icon "button" at bounding box center [360, 151] width 3 height 3
drag, startPoint x: 420, startPoint y: 117, endPoint x: 423, endPoint y: 134, distance: 17.5
click at [389, 118] on div "Sede LAFAYETTE SAS LAFAYETTE SAS [PERSON_NAME][DATE] No recibe [DATE] 07:30 - 1…" at bounding box center [363, 66] width 130 height 143
click at [443, 146] on div "Cantidad 1 Unidades Condición de pago Crédito a 30 días Dirección [STREET_ADDRE…" at bounding box center [418, 152] width 323 height 63
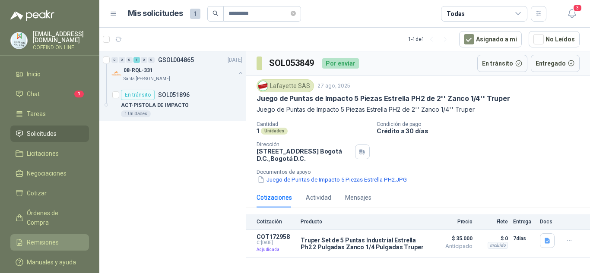
click at [42, 238] on span "Remisiones" at bounding box center [43, 243] width 32 height 10
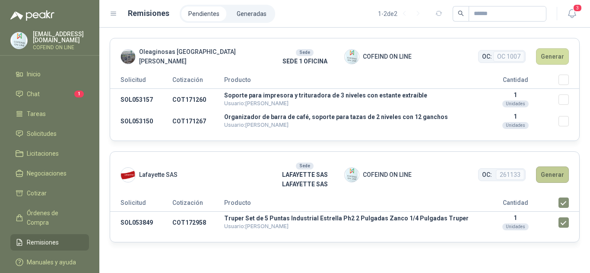
click at [555, 172] on button "Generar" at bounding box center [552, 175] width 33 height 16
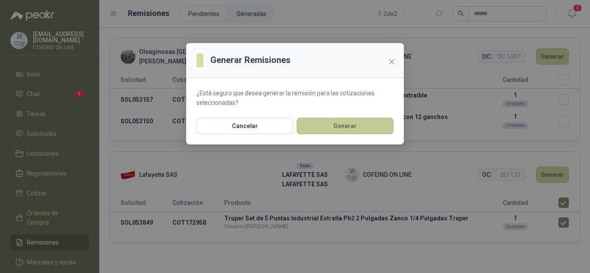
click at [335, 121] on button "Generar" at bounding box center [345, 126] width 97 height 16
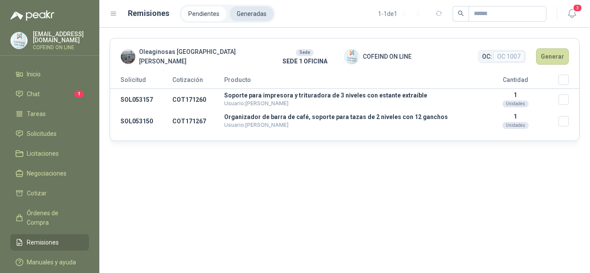
click at [241, 11] on li "Generadas" at bounding box center [252, 13] width 44 height 15
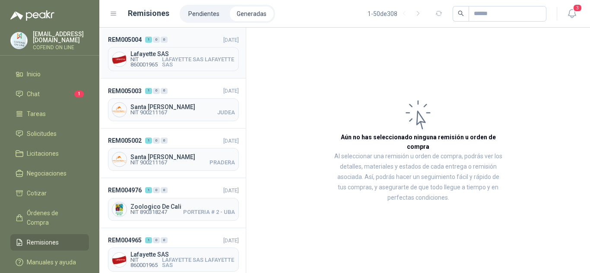
click at [156, 67] on span "NIT 860001965" at bounding box center [146, 62] width 32 height 10
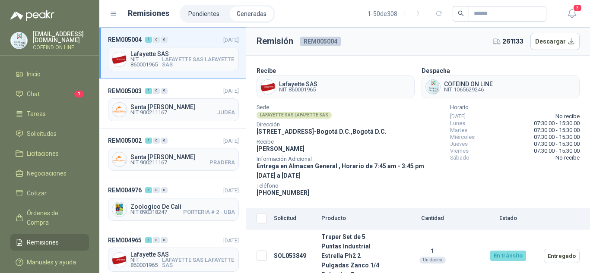
drag, startPoint x: 311, startPoint y: 149, endPoint x: 253, endPoint y: 152, distance: 58.4
click at [253, 152] on section "Recibe Lafayette SAS NIT 860001965 Despacha COFEIND ON LINE NIT 1065629246 Sede…" at bounding box center [418, 132] width 344 height 152
drag, startPoint x: 317, startPoint y: 83, endPoint x: 279, endPoint y: 85, distance: 38.5
click at [279, 85] on div "Lafayette SAS NIT 860001965" at bounding box center [336, 87] width 158 height 23
drag, startPoint x: 307, startPoint y: 151, endPoint x: 256, endPoint y: 147, distance: 51.1
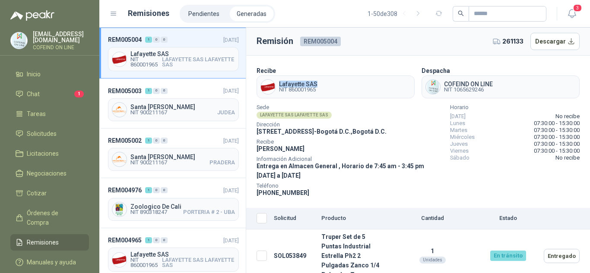
click at [256, 147] on section "Recibe Lafayette SAS NIT 860001965 Despacha COFEIND ON LINE NIT 1065629246 Sede…" at bounding box center [418, 132] width 344 height 152
drag, startPoint x: 308, startPoint y: 195, endPoint x: 268, endPoint y: 194, distance: 39.7
click at [268, 194] on div "Teléfono [PHONE_NUMBER]" at bounding box center [350, 191] width 187 height 14
drag, startPoint x: 305, startPoint y: 152, endPoint x: 295, endPoint y: 153, distance: 9.5
click at [295, 153] on div "Recibe [PERSON_NAME]" at bounding box center [350, 147] width 187 height 14
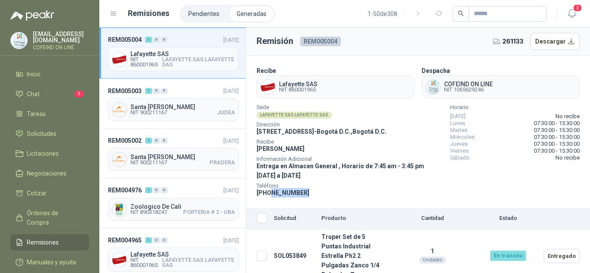
click at [303, 148] on div "Recibe [PERSON_NAME]" at bounding box center [350, 147] width 187 height 14
click at [307, 147] on div "Recibe [PERSON_NAME]" at bounding box center [350, 147] width 187 height 14
drag, startPoint x: 307, startPoint y: 147, endPoint x: 261, endPoint y: 152, distance: 46.1
click at [261, 152] on div "Recibe [PERSON_NAME]" at bounding box center [350, 147] width 187 height 14
click at [41, 238] on span "Remisiones" at bounding box center [43, 243] width 32 height 10
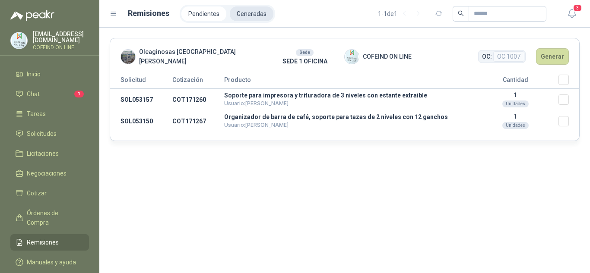
click at [243, 9] on li "Generadas" at bounding box center [252, 13] width 44 height 15
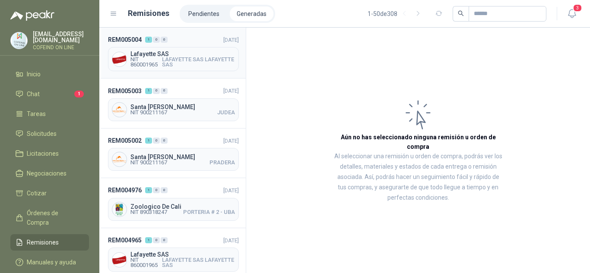
click at [203, 59] on span "LAFAYETTE SAS LAFAYETTE SAS" at bounding box center [198, 62] width 73 height 10
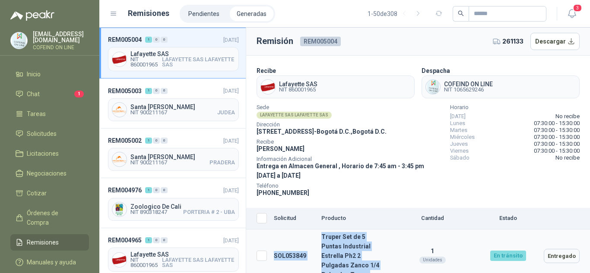
drag, startPoint x: 374, startPoint y: 266, endPoint x: 273, endPoint y: 252, distance: 102.4
click at [273, 252] on tr "SOL053849 Truper Set de 5 Puntas Industrial Estrella Ph2 2 Pulgadas Zanco 1/4 P…" at bounding box center [418, 256] width 344 height 53
click at [56, 206] on link "Órdenes de Compra" at bounding box center [49, 218] width 79 height 26
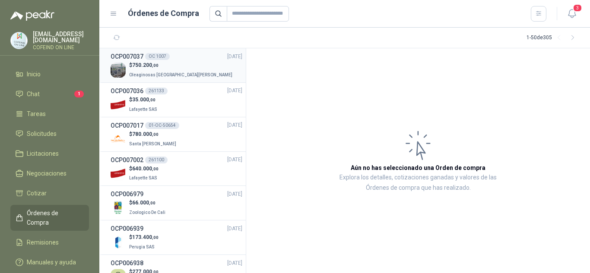
click at [184, 67] on div "$ 750.200 ,00 Oleaginosas [GEOGRAPHIC_DATA][PERSON_NAME]" at bounding box center [177, 70] width 132 height 18
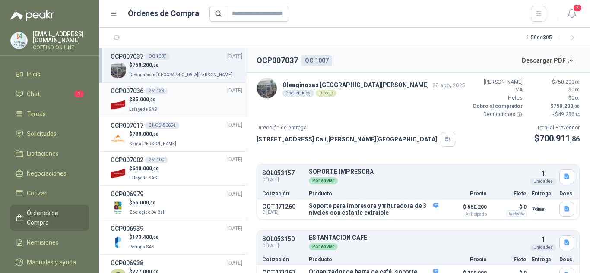
click at [182, 102] on div "$ 35.000 ,00 Lafayette SAS" at bounding box center [177, 105] width 132 height 18
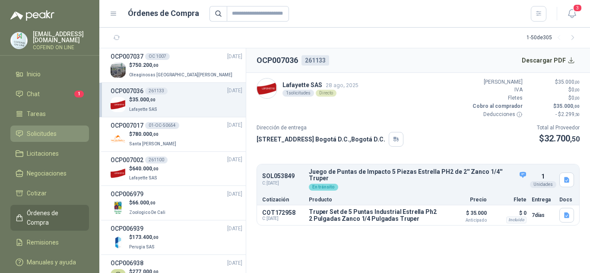
click at [51, 136] on span "Solicitudes" at bounding box center [42, 134] width 30 height 10
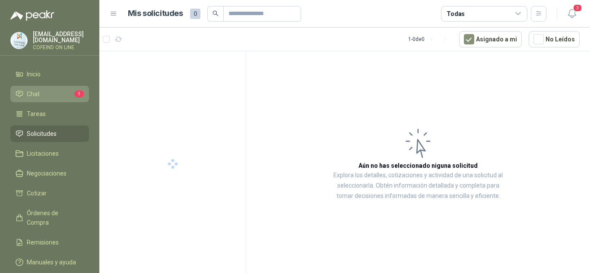
click at [61, 92] on li "Chat 1" at bounding box center [50, 94] width 68 height 10
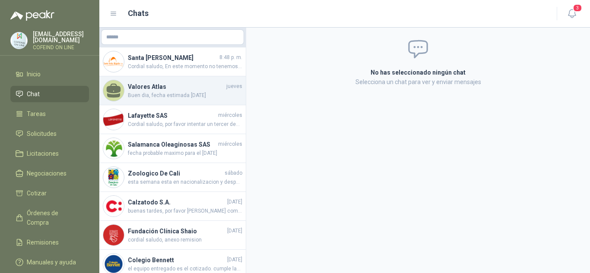
drag, startPoint x: 199, startPoint y: 63, endPoint x: 203, endPoint y: 79, distance: 16.4
click at [199, 63] on span "Cordial saludo, En este momento no tenemos unidades disponibles del equipo soli…" at bounding box center [185, 67] width 114 height 8
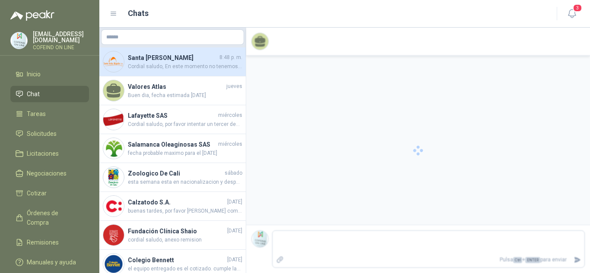
scroll to position [587, 0]
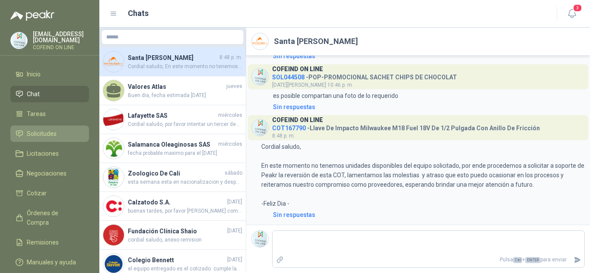
click at [45, 131] on span "Solicitudes" at bounding box center [42, 134] width 30 height 10
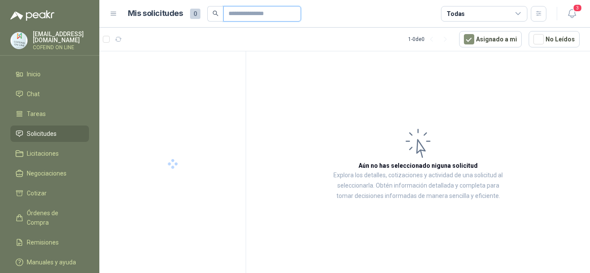
click at [236, 15] on input "text" at bounding box center [258, 13] width 60 height 15
paste input "*********"
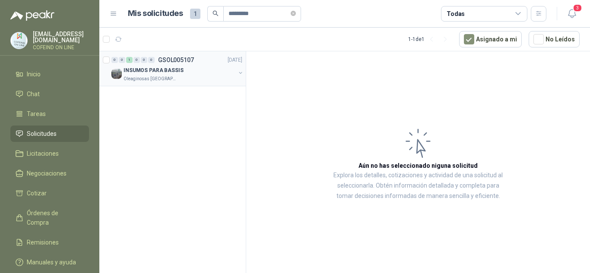
click at [191, 74] on div "INSUMOS PARA BASSIS" at bounding box center [180, 70] width 112 height 10
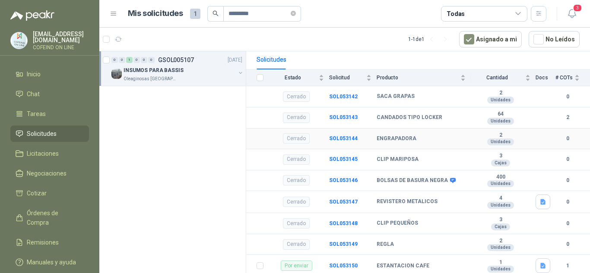
scroll to position [173, 0]
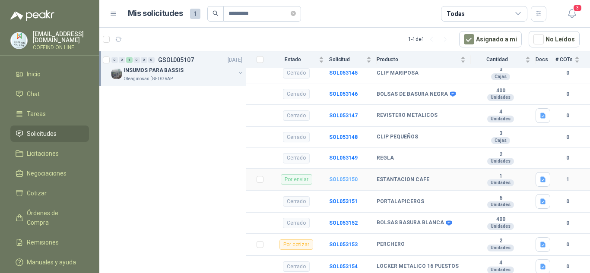
click at [340, 177] on b "SOL053150" at bounding box center [343, 180] width 29 height 6
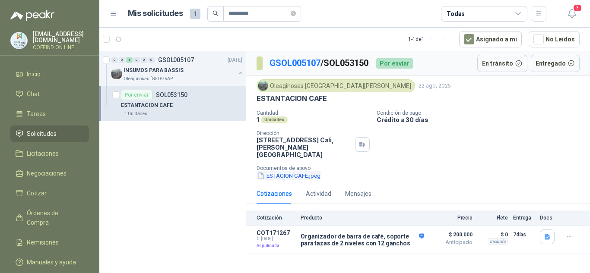
click at [295, 171] on button "ESTACION CAFE.jpeg" at bounding box center [289, 175] width 65 height 9
click at [362, 238] on p "Organizador de barra de café, soporte para tazas de 2 niveles con 12 ganchos" at bounding box center [363, 240] width 124 height 14
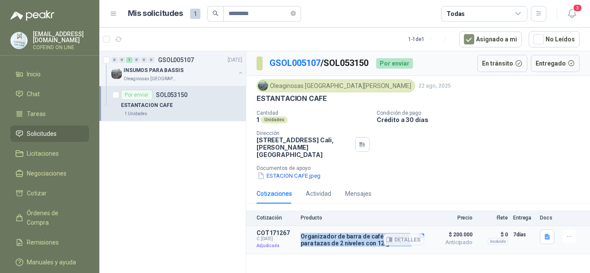
click at [362, 238] on p "Organizador de barra de café, soporte para tazas de 2 niveles con 12 ganchos" at bounding box center [363, 240] width 124 height 14
click at [279, 171] on button "ESTACION CAFE.jpeg" at bounding box center [289, 175] width 65 height 9
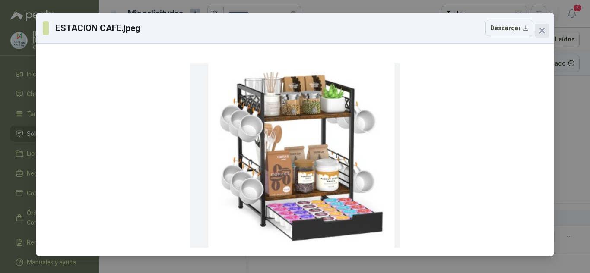
click at [543, 33] on icon "close" at bounding box center [542, 30] width 7 height 7
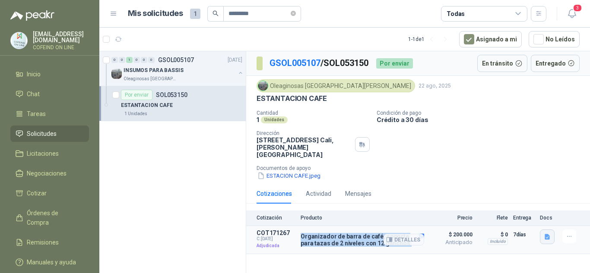
click at [545, 234] on icon "button" at bounding box center [547, 237] width 7 height 7
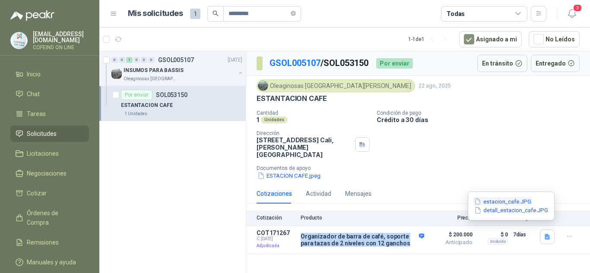
click at [511, 198] on button "estacion_cafe.JPG" at bounding box center [502, 201] width 59 height 9
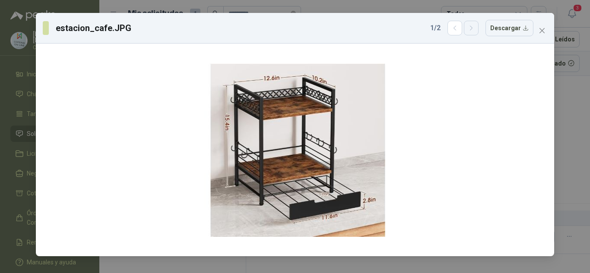
click at [469, 30] on button "button" at bounding box center [471, 28] width 15 height 15
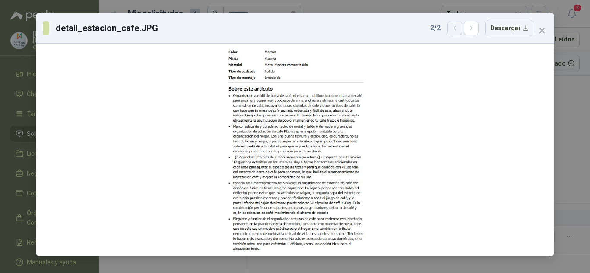
click at [460, 33] on button "button" at bounding box center [454, 28] width 15 height 15
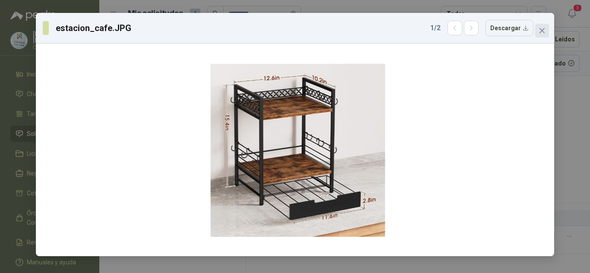
click at [539, 29] on icon "close" at bounding box center [542, 30] width 7 height 7
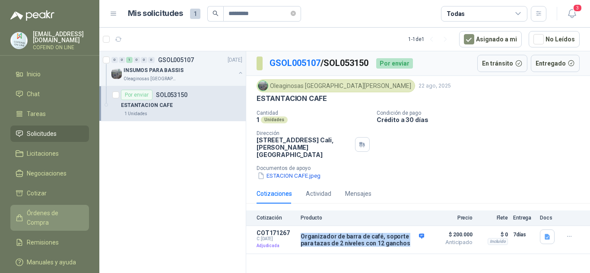
click at [49, 214] on span "Órdenes de Compra" at bounding box center [54, 218] width 54 height 19
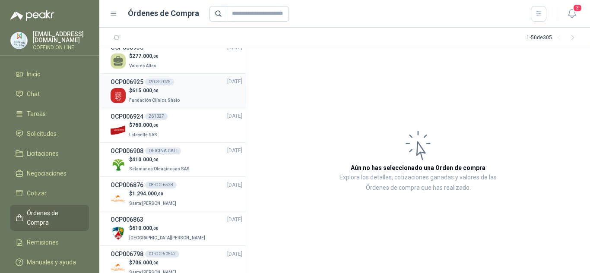
scroll to position [259, 0]
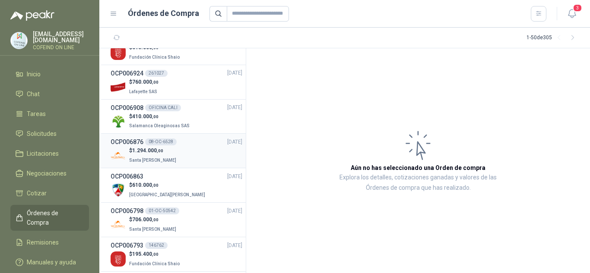
click at [187, 146] on div "OCP006876 08-OC-6528 [DATE]" at bounding box center [177, 142] width 132 height 10
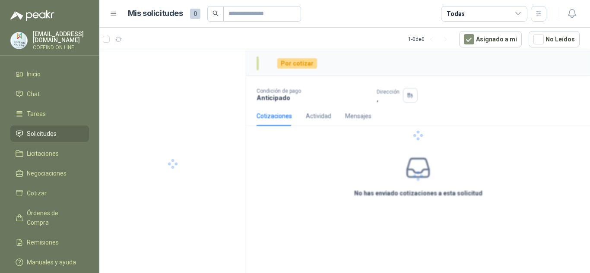
click at [239, 121] on div at bounding box center [172, 163] width 147 height 225
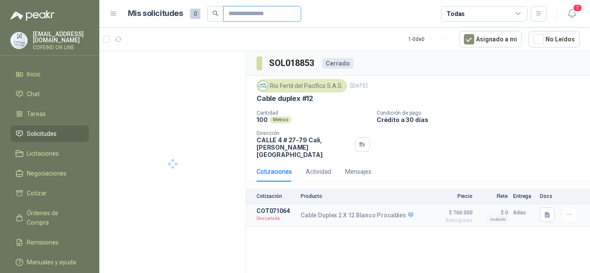
click at [257, 17] on input "text" at bounding box center [258, 13] width 60 height 15
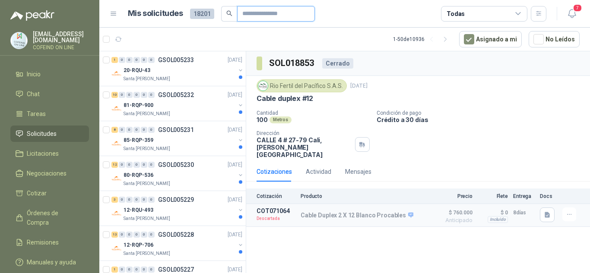
paste input "*********"
click at [251, 15] on input "*********" at bounding box center [272, 13] width 60 height 15
click at [277, 13] on input "*********" at bounding box center [272, 13] width 60 height 15
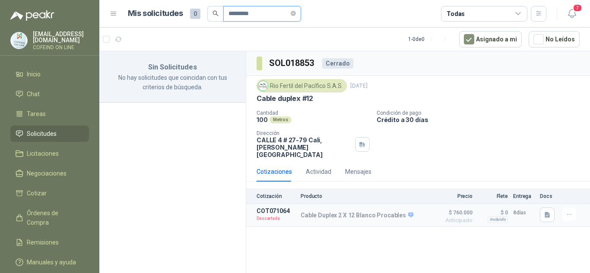
type input "*********"
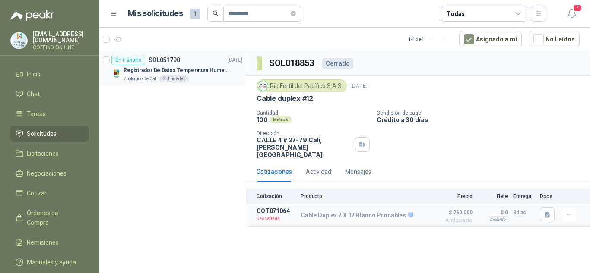
click at [212, 76] on div "Zoologico De Cali 2 Unidades" at bounding box center [183, 79] width 119 height 7
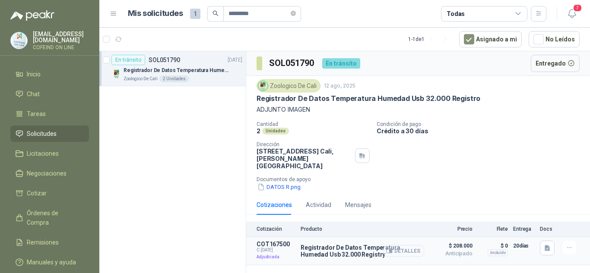
click at [403, 245] on button "Detalles" at bounding box center [404, 251] width 41 height 12
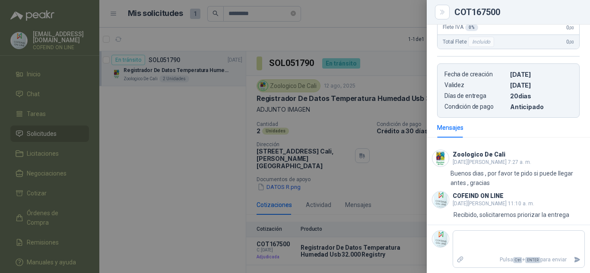
scroll to position [241, 0]
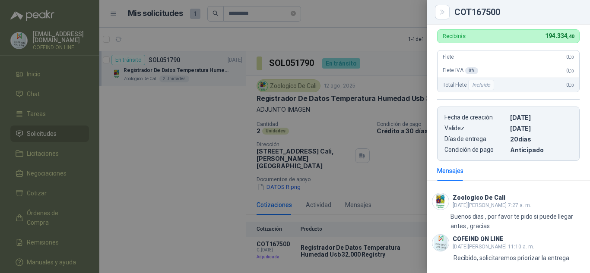
click at [223, 42] on div at bounding box center [295, 136] width 590 height 273
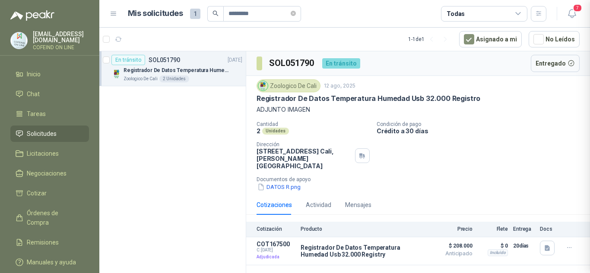
scroll to position [285, 0]
drag, startPoint x: 242, startPoint y: 16, endPoint x: 207, endPoint y: 13, distance: 34.7
click at [207, 13] on span "*********" at bounding box center [254, 14] width 94 height 16
paste input "text"
type input "*********"
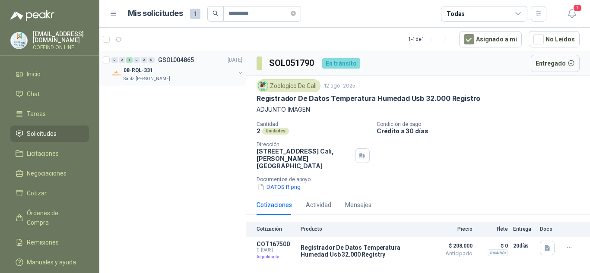
click at [167, 75] on div "08-RQL-331" at bounding box center [180, 70] width 112 height 10
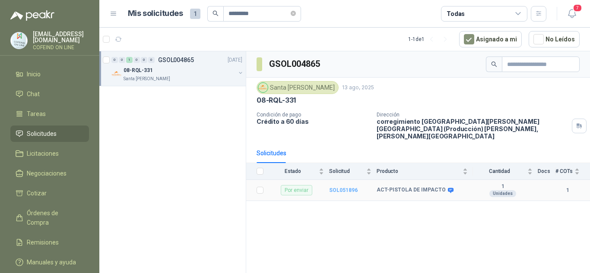
click at [337, 187] on b "SOL051896" at bounding box center [343, 190] width 29 height 6
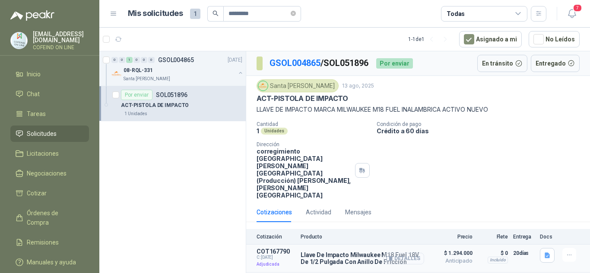
click at [413, 253] on button "Detalles" at bounding box center [404, 259] width 41 height 12
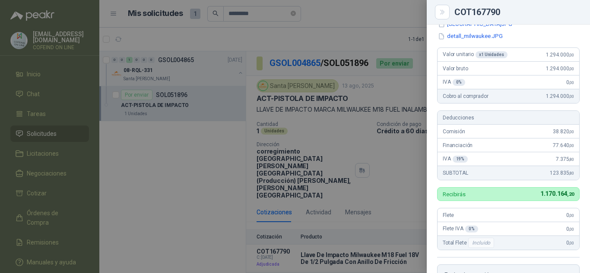
scroll to position [52, 0]
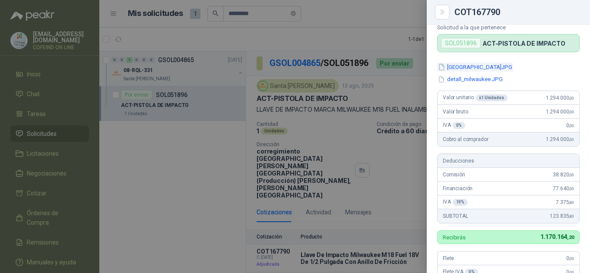
click at [460, 67] on button "[GEOGRAPHIC_DATA]JPG" at bounding box center [475, 67] width 76 height 9
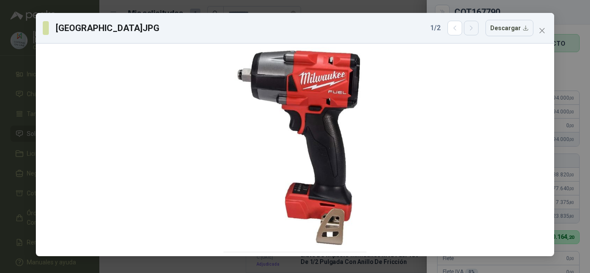
click at [472, 27] on icon "button" at bounding box center [471, 28] width 7 height 7
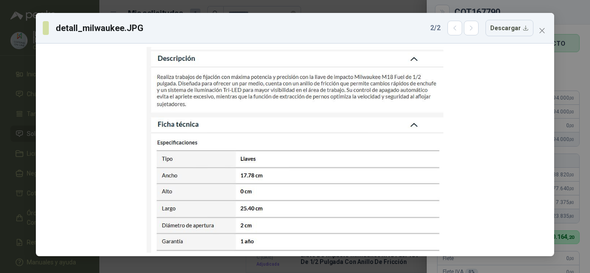
click at [535, 26] on button "Close" at bounding box center [542, 31] width 14 height 14
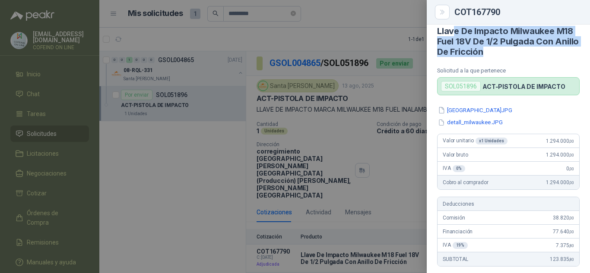
scroll to position [0, 0]
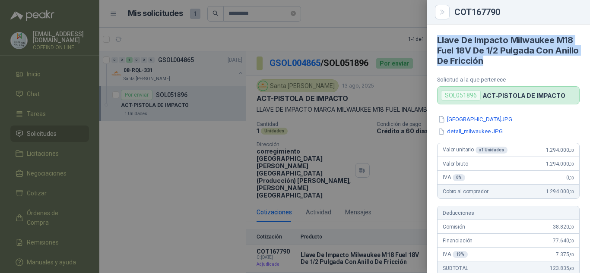
drag, startPoint x: 514, startPoint y: 51, endPoint x: 432, endPoint y: 31, distance: 83.9
click at [432, 31] on article "Llave De Impacto Milwaukee M18 Fuel 18V De 1/2 Pulgada Con Anillo De Fricción S…" at bounding box center [508, 65] width 163 height 80
copy h4 "Llave De Impacto Milwaukee M18 Fuel 18V De 1/2 Pulgada Con Anillo De Fricción"
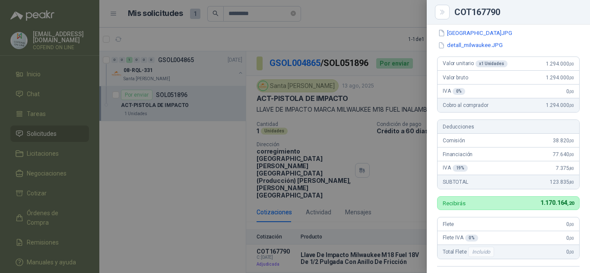
scroll to position [43, 0]
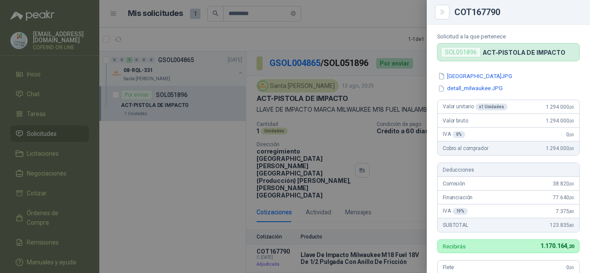
click at [326, 121] on div at bounding box center [295, 136] width 590 height 273
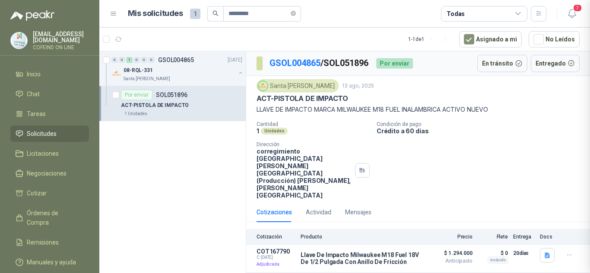
scroll to position [273, 0]
drag, startPoint x: 228, startPoint y: 14, endPoint x: 173, endPoint y: 2, distance: 56.6
click at [173, 2] on header "Mis solicitudes 1 ********* Todas 7" at bounding box center [344, 14] width 491 height 28
paste input "text"
type input "*********"
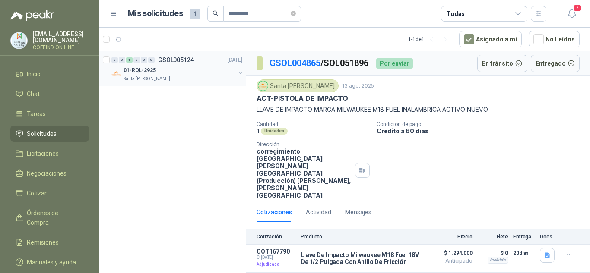
click at [162, 73] on div "01-RQL-2925" at bounding box center [180, 70] width 112 height 10
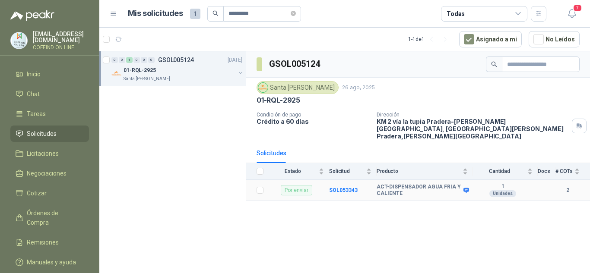
click at [340, 180] on td "SOL053343" at bounding box center [353, 190] width 48 height 21
click at [342, 187] on b "SOL053343" at bounding box center [343, 190] width 29 height 6
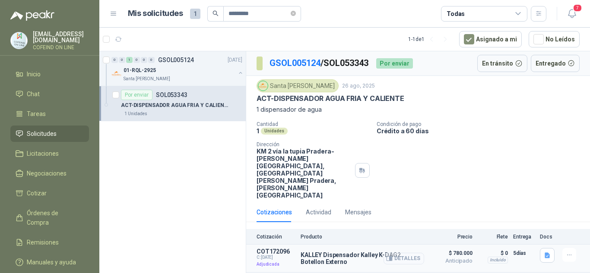
click at [406, 253] on button "Detalles" at bounding box center [404, 259] width 41 height 12
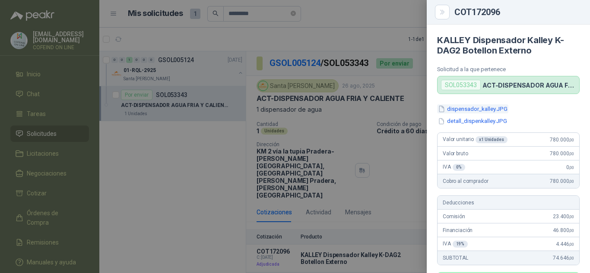
click at [481, 108] on button "dispensador_kalley.JPG" at bounding box center [472, 109] width 71 height 9
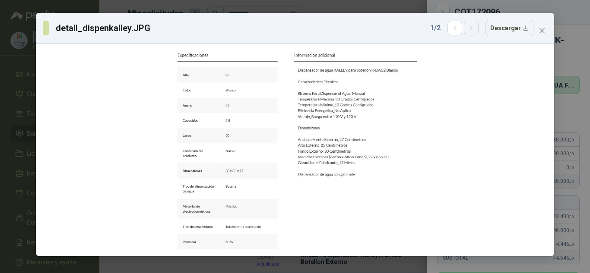
click at [470, 22] on button "button" at bounding box center [471, 28] width 15 height 15
click at [454, 25] on icon "button" at bounding box center [454, 28] width 7 height 7
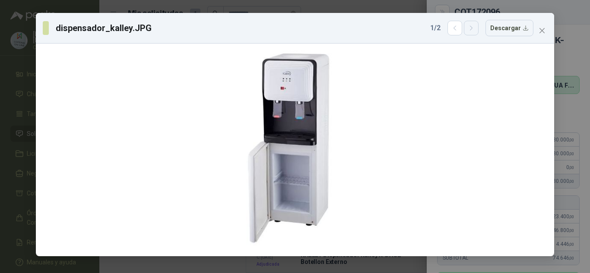
drag, startPoint x: 454, startPoint y: 25, endPoint x: 475, endPoint y: 25, distance: 20.7
click at [475, 25] on icon "button" at bounding box center [471, 28] width 7 height 7
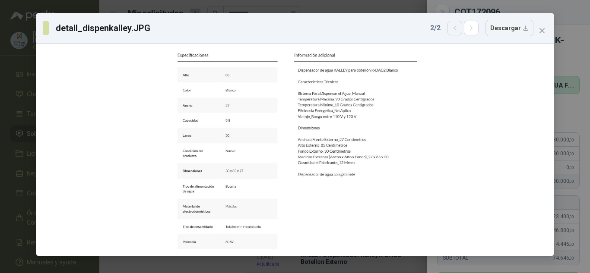
click at [459, 28] on icon "button" at bounding box center [454, 28] width 7 height 7
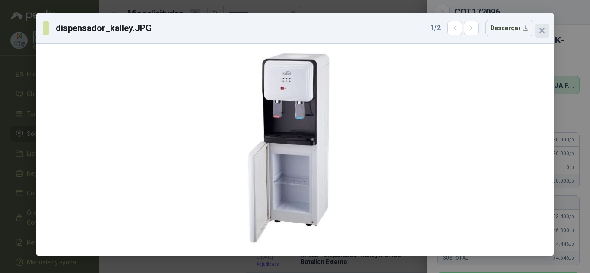
click at [544, 29] on icon "close" at bounding box center [541, 30] width 5 height 5
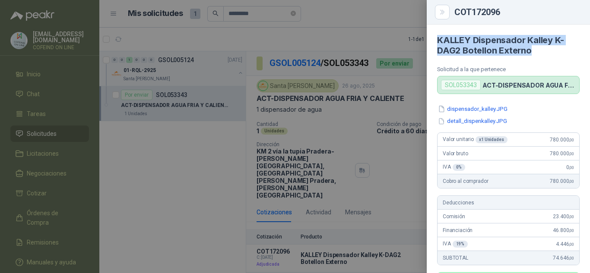
drag, startPoint x: 538, startPoint y: 53, endPoint x: 435, endPoint y: 38, distance: 103.4
click at [435, 38] on article "[PERSON_NAME] Dispensador [PERSON_NAME] K-DAG2 Botellon Externo Solicitud a la …" at bounding box center [508, 60] width 163 height 70
copy h4 "KALLEY Dispensador Kalley K-DAG2 Botellon Externo"
click at [463, 120] on button "detall_dispenkalley.JPG" at bounding box center [472, 121] width 71 height 9
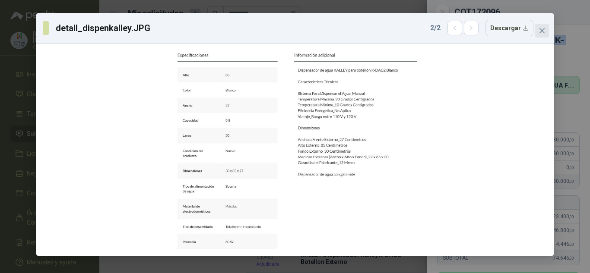
click at [536, 35] on button "Close" at bounding box center [542, 31] width 14 height 14
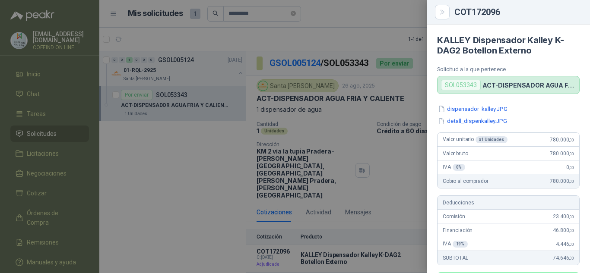
click at [227, 180] on div at bounding box center [295, 136] width 590 height 273
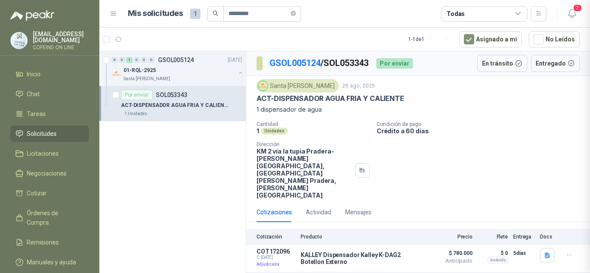
scroll to position [275, 0]
drag, startPoint x: 203, startPoint y: 5, endPoint x: 195, endPoint y: 4, distance: 7.4
click at [195, 4] on header "Mis solicitudes 1 ********* Todas 7" at bounding box center [344, 14] width 491 height 28
paste input "text"
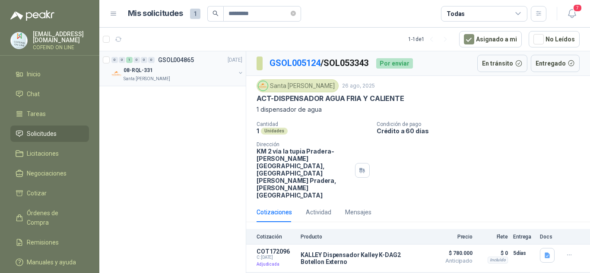
click at [148, 64] on div "0 0 1 0 0 0 GSOL004865 13/08/25" at bounding box center [177, 60] width 133 height 10
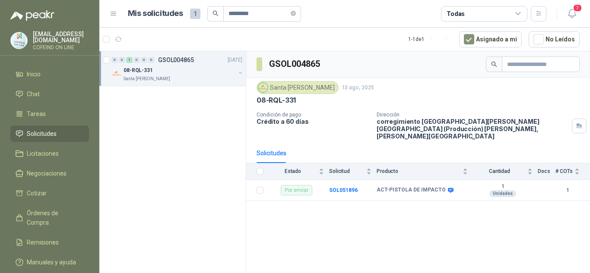
click at [357, 131] on div "Condición de pago Crédito a 60 días" at bounding box center [313, 126] width 113 height 28
drag, startPoint x: 265, startPoint y: 16, endPoint x: 168, endPoint y: 9, distance: 96.6
click at [168, 9] on div "Mis solicitudes 1 *********" at bounding box center [214, 14] width 173 height 16
paste input "text"
type input "*********"
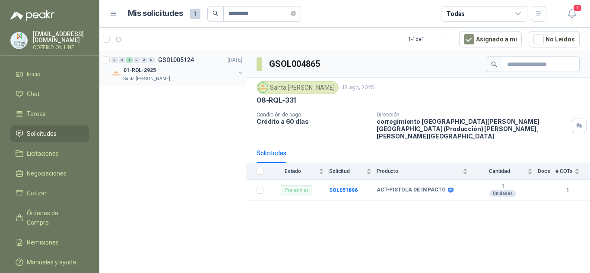
click at [179, 71] on div "01-RQL-2925" at bounding box center [180, 70] width 112 height 10
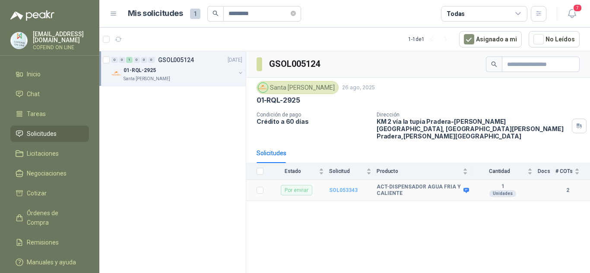
click at [339, 187] on b "SOL053343" at bounding box center [343, 190] width 29 height 6
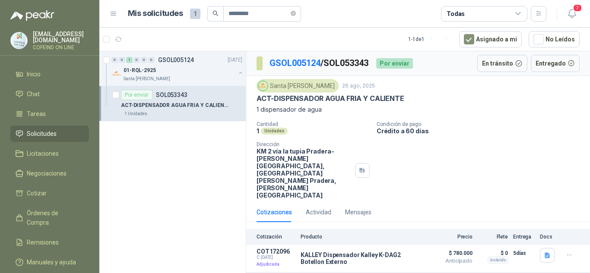
click at [462, 136] on div "Cantidad 1 Unidades Condición de pago Crédito a 60 días Dirección KM 2 vía la t…" at bounding box center [418, 160] width 323 height 78
click at [517, 131] on p "Crédito a 60 días" at bounding box center [482, 130] width 210 height 7
click at [403, 253] on button "Detalles" at bounding box center [404, 259] width 41 height 12
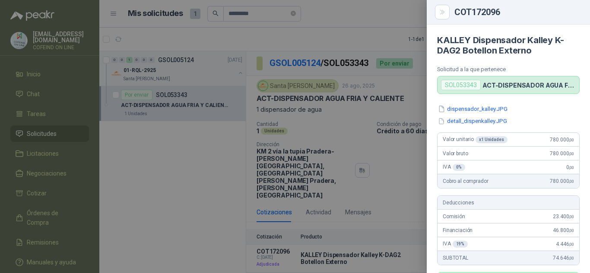
click at [406, 174] on div at bounding box center [295, 136] width 590 height 273
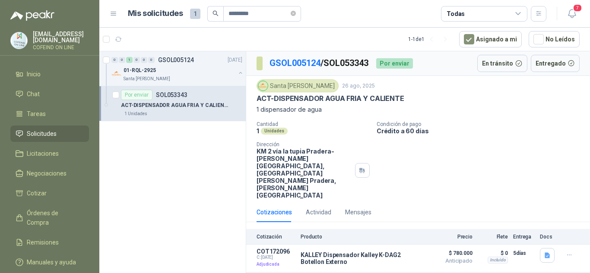
drag, startPoint x: 471, startPoint y: 121, endPoint x: 479, endPoint y: 175, distance: 55.0
drag, startPoint x: 236, startPoint y: 9, endPoint x: 198, endPoint y: 1, distance: 39.1
click at [199, 2] on header "Mis solicitudes 1 ********* Todas 7" at bounding box center [344, 14] width 491 height 28
paste input "text"
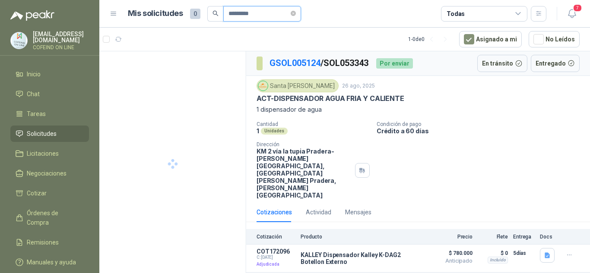
type input "*********"
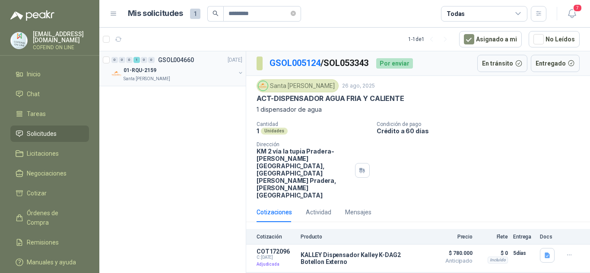
click at [167, 68] on div "01-RQU-2159" at bounding box center [180, 70] width 112 height 10
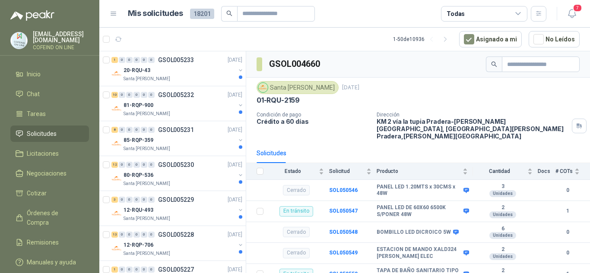
scroll to position [22, 0]
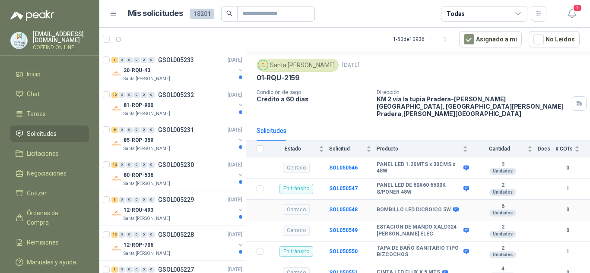
drag, startPoint x: 353, startPoint y: 210, endPoint x: 241, endPoint y: 127, distance: 139.8
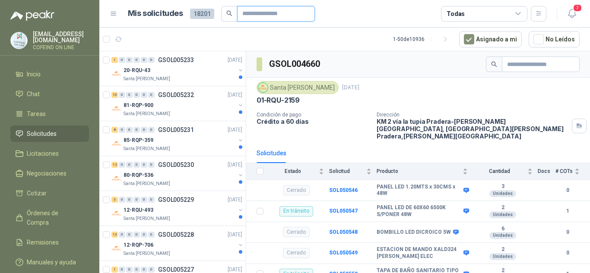
click at [249, 10] on input "text" at bounding box center [272, 13] width 60 height 15
paste input "**********"
type input "**********"
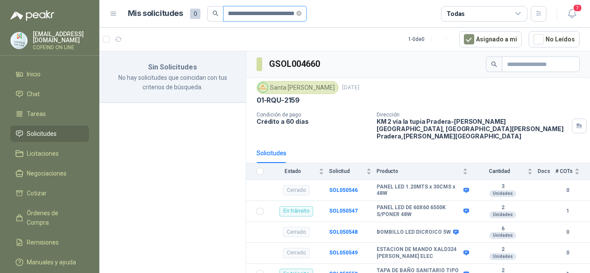
click at [297, 13] on icon "close-circle" at bounding box center [298, 13] width 5 height 5
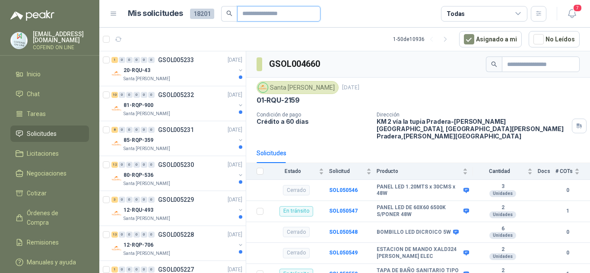
click at [252, 16] on input "text" at bounding box center [275, 13] width 66 height 15
paste input "*********"
type input "*********"
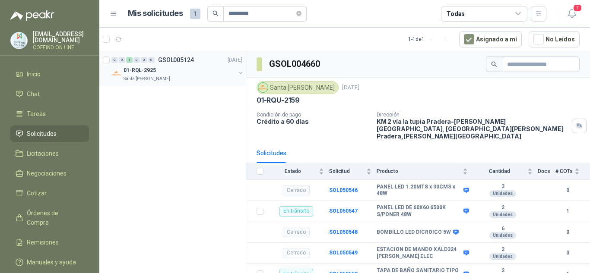
click at [147, 71] on p "01-RQL-2925" at bounding box center [140, 71] width 32 height 8
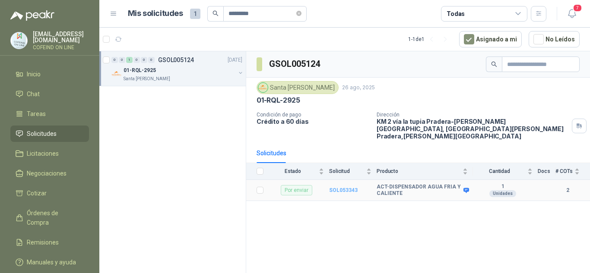
click at [340, 187] on b "SOL053343" at bounding box center [343, 190] width 29 height 6
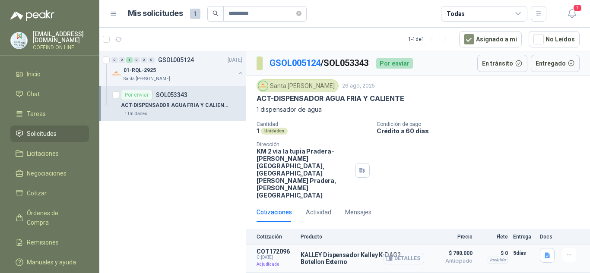
click at [405, 253] on button "Detalles" at bounding box center [404, 259] width 41 height 12
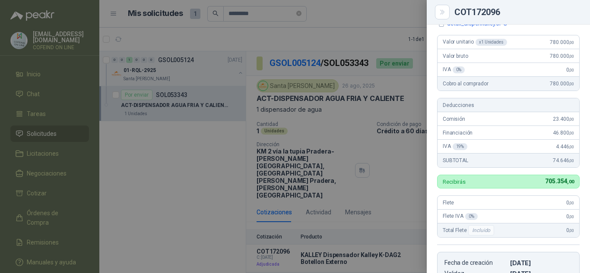
scroll to position [54, 0]
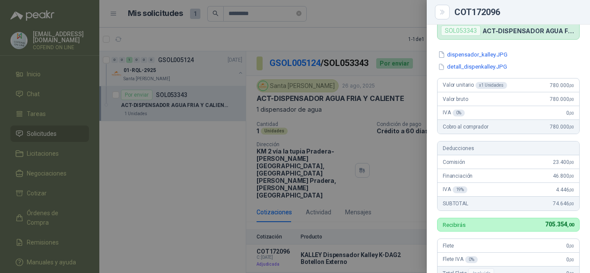
click at [193, 168] on div at bounding box center [295, 136] width 590 height 273
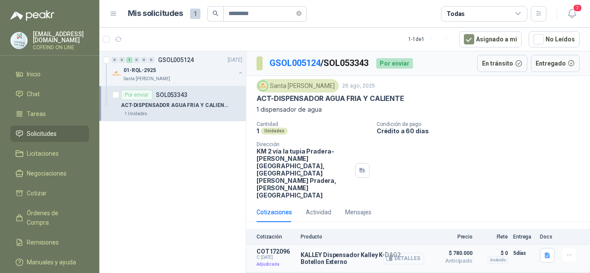
click at [405, 253] on button "Detalles" at bounding box center [404, 259] width 41 height 12
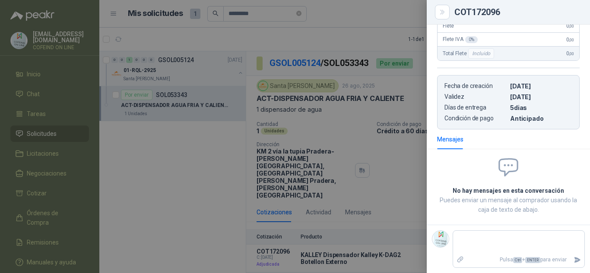
click at [225, 171] on div at bounding box center [295, 136] width 590 height 273
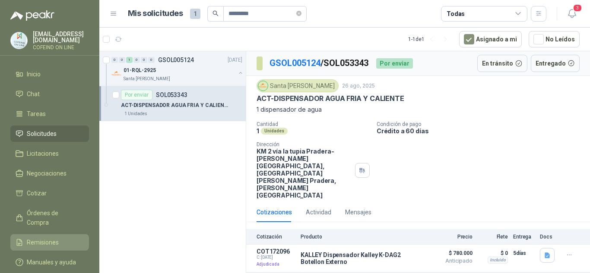
click at [41, 238] on span "Remisiones" at bounding box center [43, 243] width 32 height 10
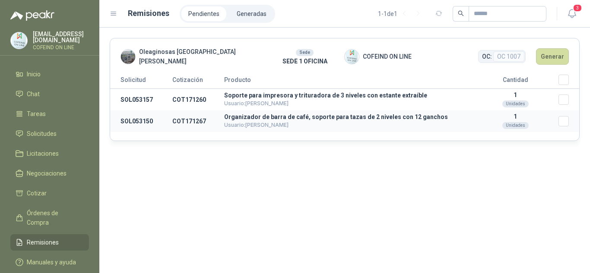
click at [256, 116] on p "Organizador de barra de café, soporte para tazas de 2 niveles con 12 ganchos" at bounding box center [348, 117] width 248 height 6
click at [136, 121] on td "SOL053150" at bounding box center [141, 122] width 62 height 22
click at [136, 123] on td "SOL053150" at bounding box center [141, 122] width 62 height 22
copy td "SOL053150"
click at [126, 97] on td "SOL053157" at bounding box center [141, 100] width 62 height 22
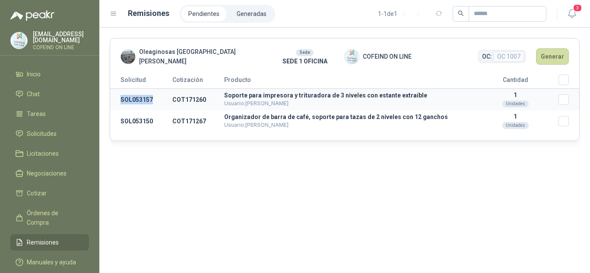
click at [126, 97] on td "SOL053157" at bounding box center [141, 100] width 62 height 22
copy td "SOL053157"
click at [44, 124] on ul "Inicio Chat Tareas Solicitudes Licitaciones Negociaciones Cotizar Órdenes de Co…" at bounding box center [49, 170] width 99 height 208
click at [45, 132] on span "Solicitudes" at bounding box center [42, 134] width 30 height 10
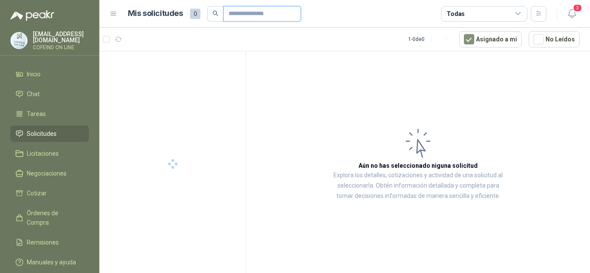
click at [228, 19] on input "text" at bounding box center [258, 13] width 60 height 15
paste input "*********"
type input "*********"
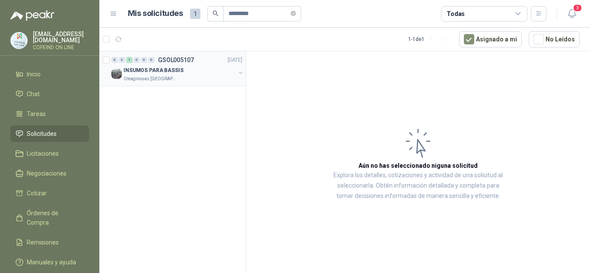
click at [230, 63] on p "[DATE]" at bounding box center [235, 60] width 15 height 8
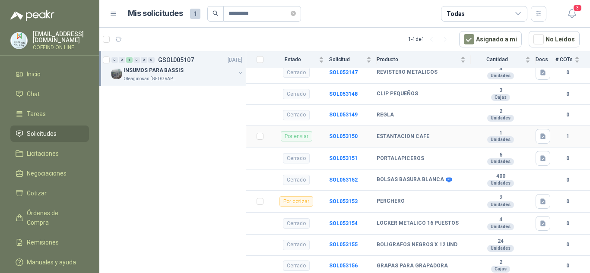
scroll to position [259, 0]
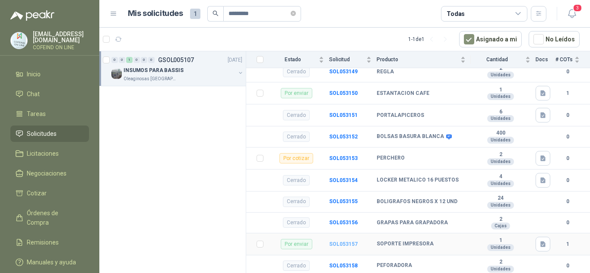
click at [343, 241] on b "SOL053157" at bounding box center [343, 244] width 29 height 6
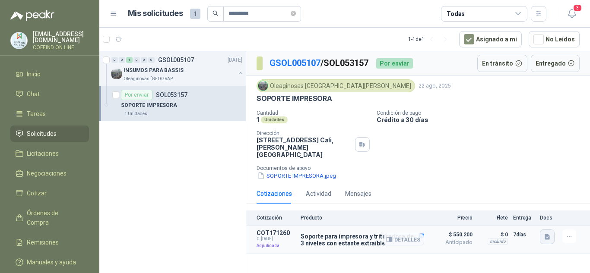
click at [548, 234] on icon "button" at bounding box center [547, 237] width 7 height 7
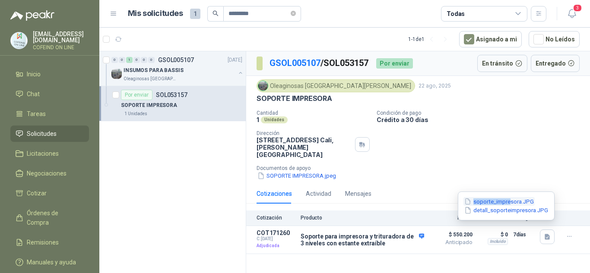
click at [512, 198] on button "soporte_impresora.JPG" at bounding box center [498, 201] width 71 height 9
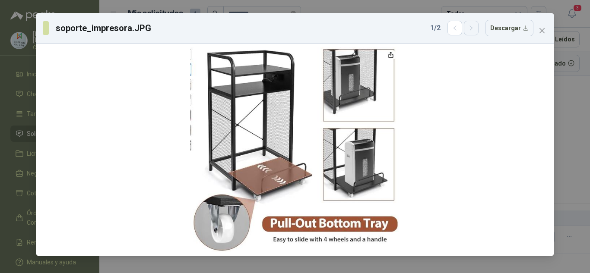
click at [473, 27] on icon "button" at bounding box center [471, 28] width 7 height 7
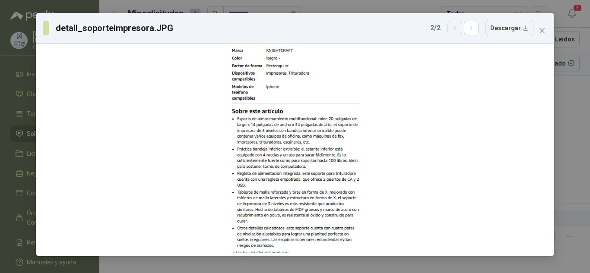
click at [453, 31] on button "button" at bounding box center [454, 28] width 15 height 15
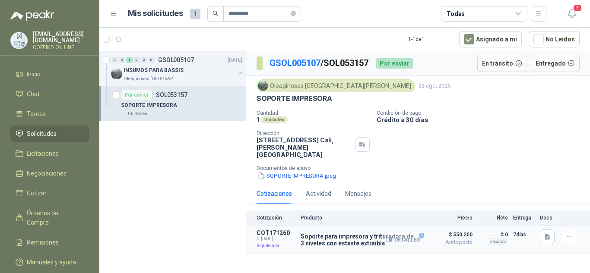
click at [410, 234] on button "Detalles" at bounding box center [404, 240] width 41 height 12
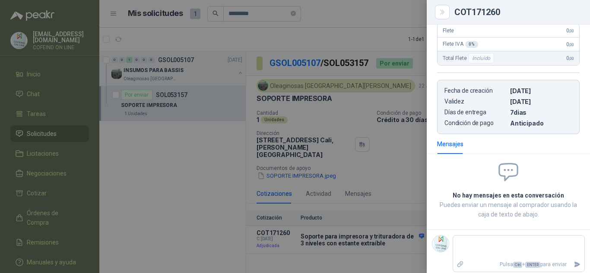
scroll to position [246, 0]
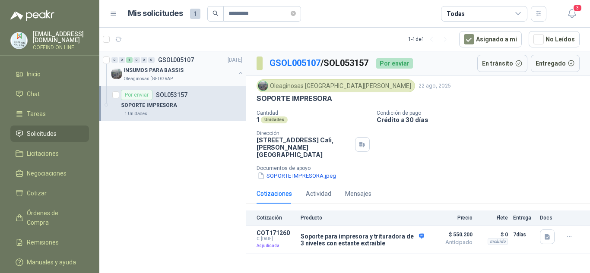
click at [205, 70] on div "INSUMOS PARA BASSIS" at bounding box center [180, 70] width 112 height 10
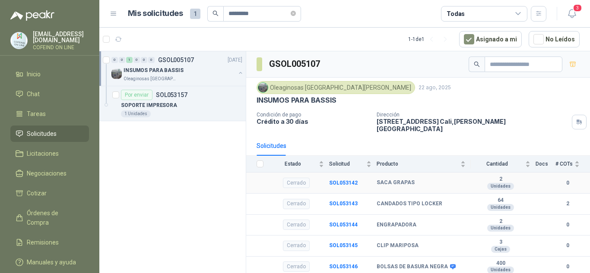
scroll to position [130, 0]
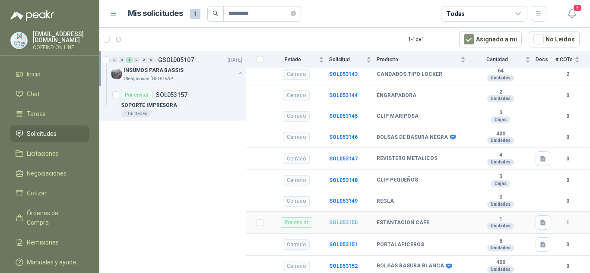
click at [343, 220] on b "SOL053150" at bounding box center [343, 223] width 29 height 6
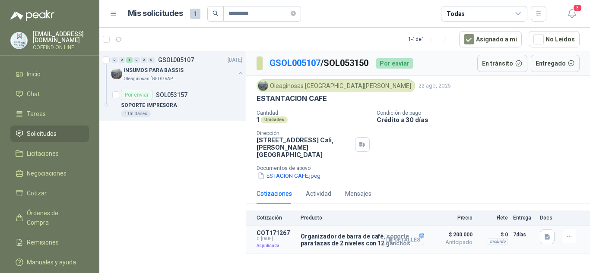
click at [405, 234] on button "Detalles" at bounding box center [404, 240] width 41 height 12
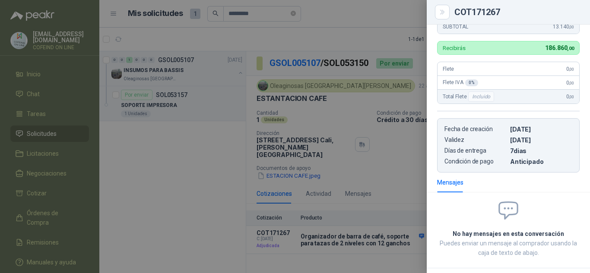
scroll to position [234, 0]
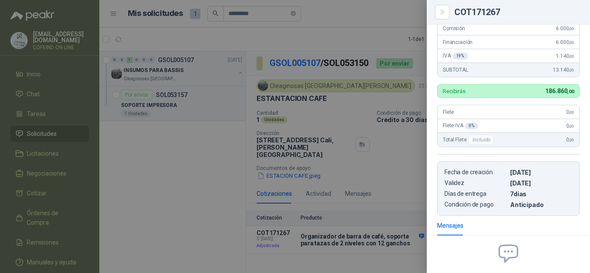
click at [374, 159] on div at bounding box center [295, 136] width 590 height 273
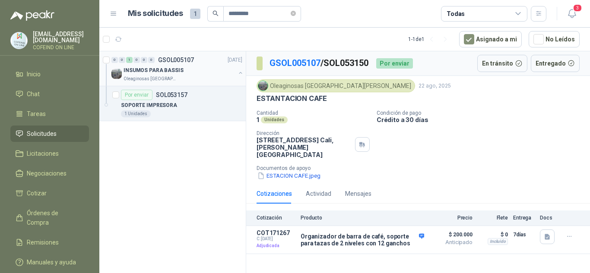
click at [211, 74] on div "INSUMOS PARA BASSIS" at bounding box center [180, 70] width 112 height 10
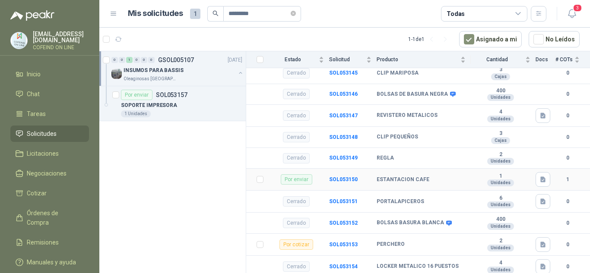
scroll to position [216, 0]
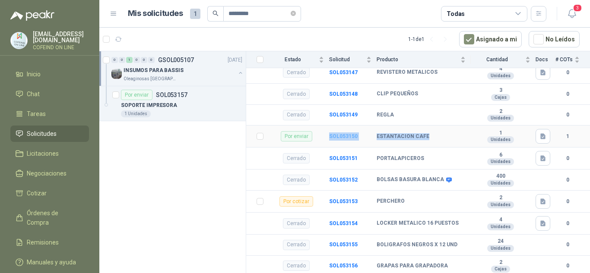
drag, startPoint x: 432, startPoint y: 132, endPoint x: 330, endPoint y: 132, distance: 101.9
click at [330, 132] on tr "Por enviar SOL053150 ESTANTACION CAFE 1 Unidades 1" at bounding box center [418, 137] width 344 height 22
copy tr "SOL053150 ESTANTACION CAFE"
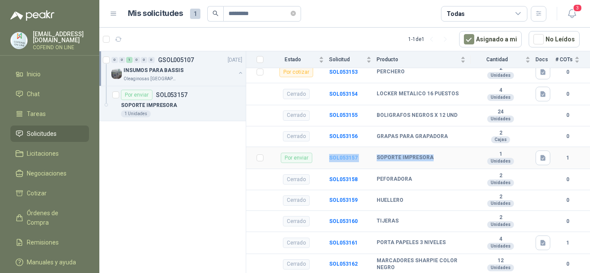
drag, startPoint x: 430, startPoint y: 152, endPoint x: 330, endPoint y: 152, distance: 100.6
click at [330, 152] on tr "Por enviar SOL053157 SOPORTE IMPRESORA 1 Unidades 1" at bounding box center [418, 158] width 344 height 22
copy tr "SOL053157 SOPORTE IMPRESORA"
click at [53, 213] on span "Órdenes de Compra" at bounding box center [54, 218] width 54 height 19
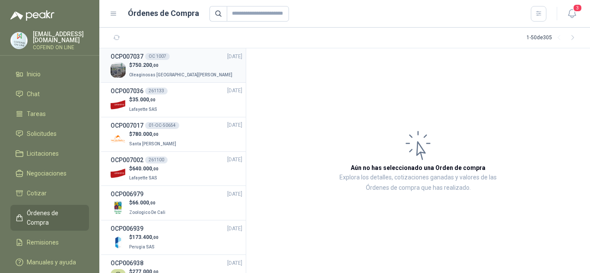
click at [191, 65] on div "$ 750.200 ,00 Oleaginosas [GEOGRAPHIC_DATA][PERSON_NAME]" at bounding box center [177, 70] width 132 height 18
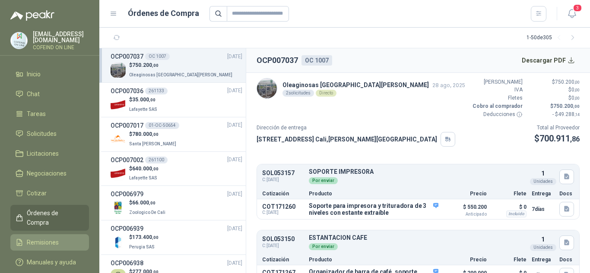
click at [57, 238] on li "Remisiones" at bounding box center [50, 243] width 68 height 10
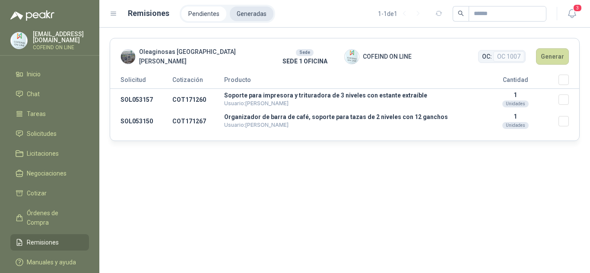
click at [257, 14] on li "Generadas" at bounding box center [252, 13] width 44 height 15
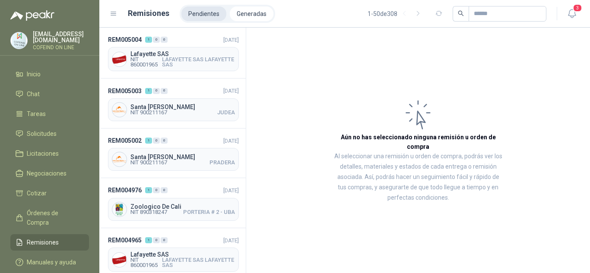
click at [198, 15] on li "Pendientes" at bounding box center [203, 13] width 45 height 15
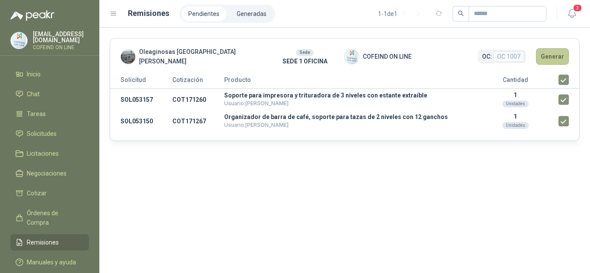
click at [555, 58] on button "Generar" at bounding box center [552, 56] width 33 height 16
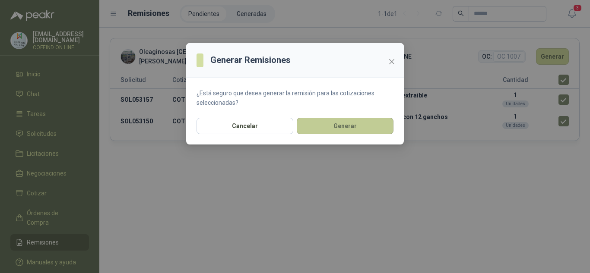
click at [359, 124] on button "Generar" at bounding box center [345, 126] width 97 height 16
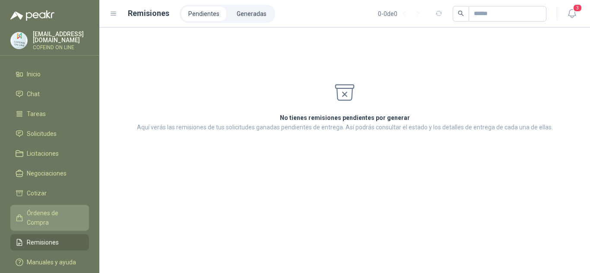
click at [69, 216] on span "Órdenes de Compra" at bounding box center [54, 218] width 54 height 19
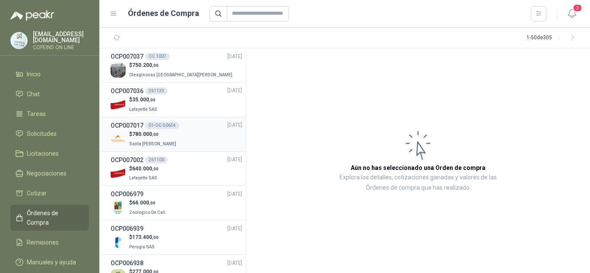
click at [170, 137] on div "$ 780.000 ,00 Santa Anita Napoles" at bounding box center [177, 139] width 132 height 18
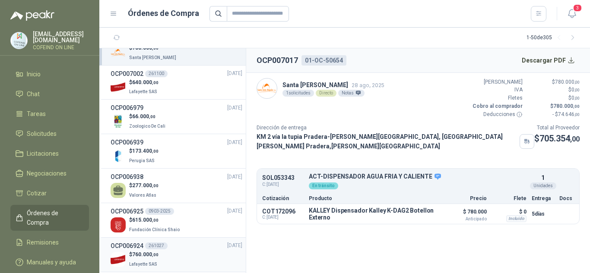
scroll to position [173, 0]
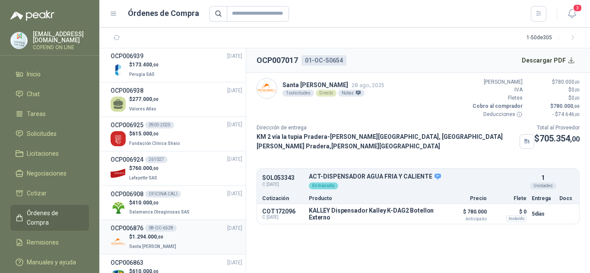
click at [191, 233] on div "$ 1.294.000 ,00 Santa Anita Napoles" at bounding box center [177, 242] width 132 height 18
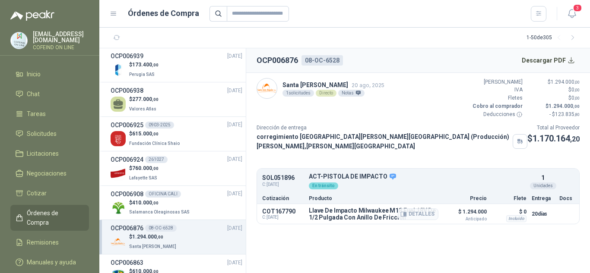
click at [375, 221] on p "Llave De Impacto Milwaukee M18 Fuel 18V De 1/2 Pulgada Con Anillo De Fricción" at bounding box center [374, 214] width 130 height 14
click at [374, 221] on p "Llave De Impacto Milwaukee M18 Fuel 18V De 1/2 Pulgada Con Anillo De Fricción" at bounding box center [374, 214] width 130 height 14
copy div "Llave De Impacto Milwaukee M18 Fuel 18V De 1/2 Pulgada Con Anillo De Fricción"
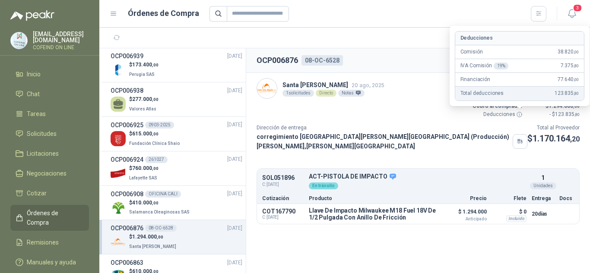
drag, startPoint x: 520, startPoint y: 116, endPoint x: 516, endPoint y: 117, distance: 4.3
click at [517, 117] on icon at bounding box center [519, 114] width 6 height 6
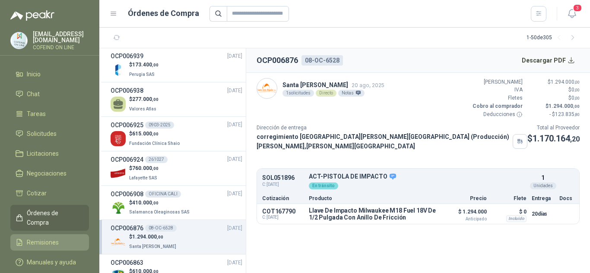
click at [53, 238] on span "Remisiones" at bounding box center [43, 243] width 32 height 10
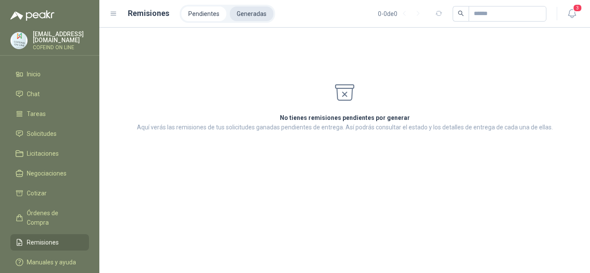
click at [234, 9] on li "Generadas" at bounding box center [252, 13] width 44 height 15
